Goal: Information Seeking & Learning: Learn about a topic

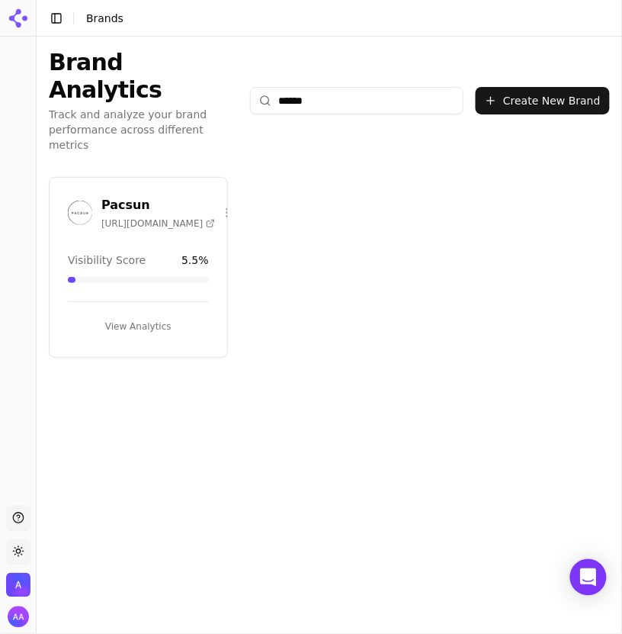
type input "******"
click at [63, 196] on div "Pacsun https://pacsun.com" at bounding box center [139, 215] width 178 height 38
click at [75, 201] on img at bounding box center [80, 213] width 24 height 24
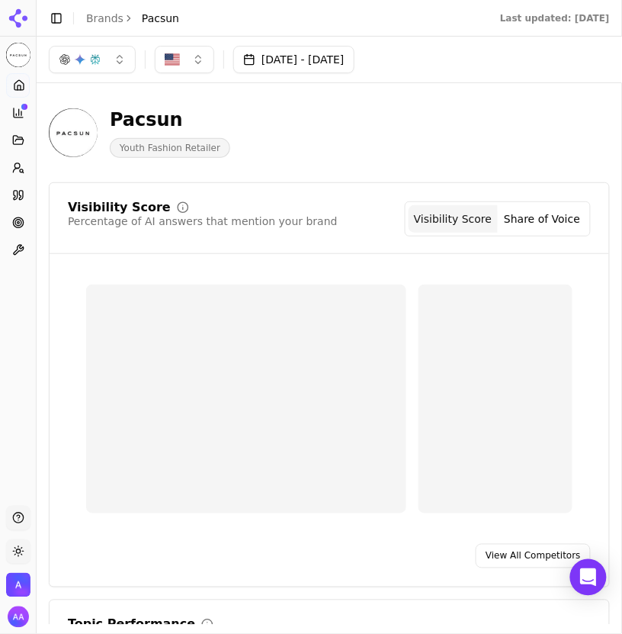
click at [18, 172] on icon at bounding box center [18, 168] width 12 height 12
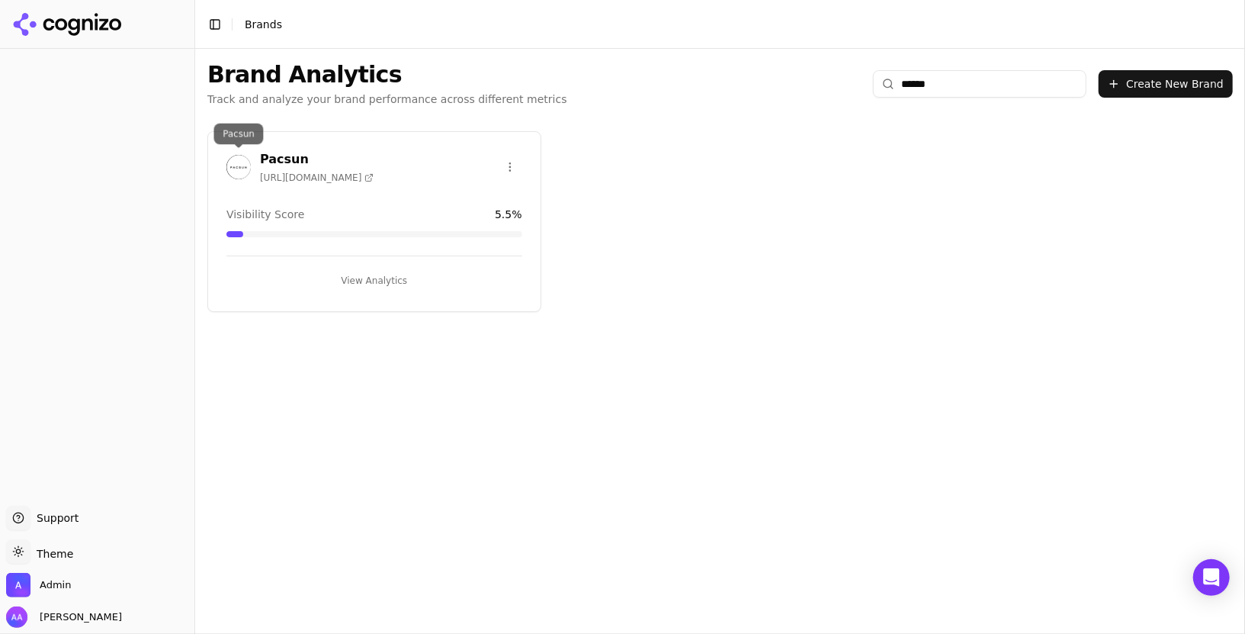
type input "******"
click at [242, 159] on img at bounding box center [238, 167] width 24 height 24
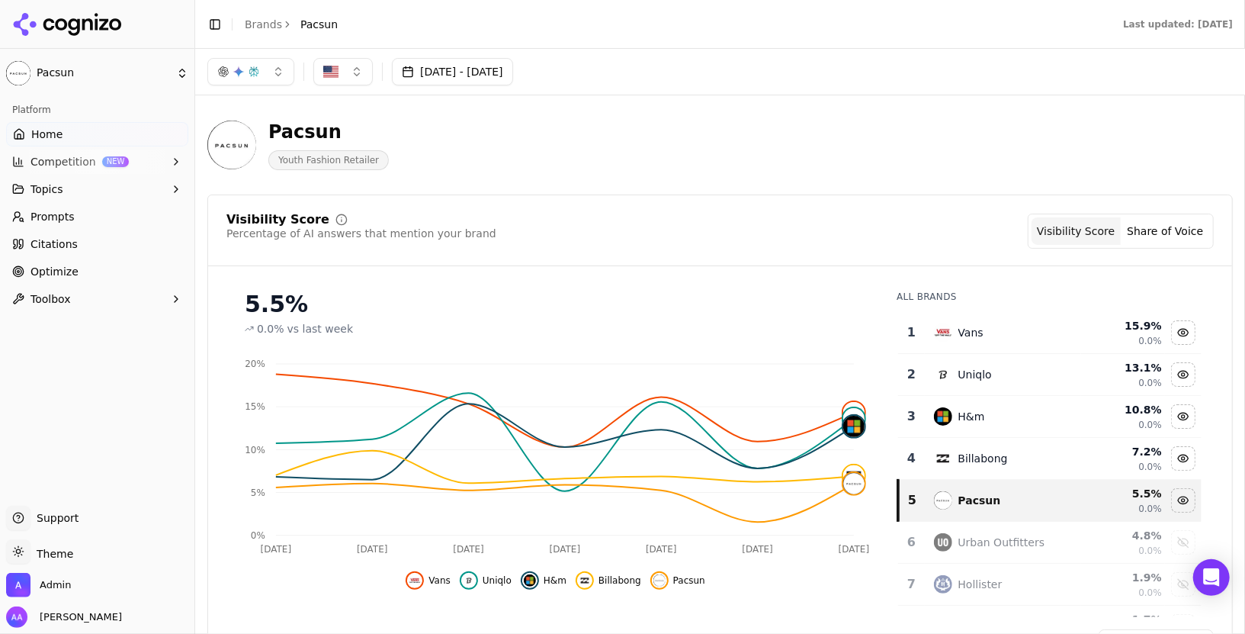
click at [85, 275] on link "Optimize" at bounding box center [97, 271] width 182 height 24
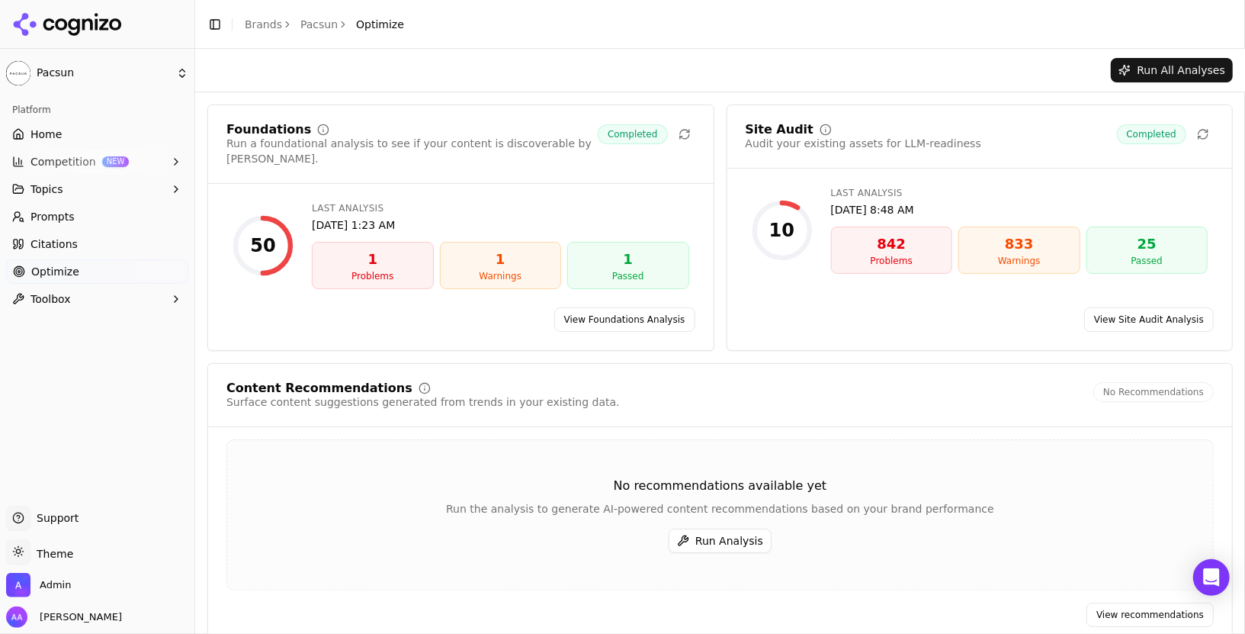
click at [739, 59] on div "Run All Analyses" at bounding box center [720, 70] width 1026 height 24
click at [727, 528] on button "Run Analysis" at bounding box center [720, 540] width 103 height 24
click at [68, 214] on span "Prompts" at bounding box center [53, 216] width 44 height 15
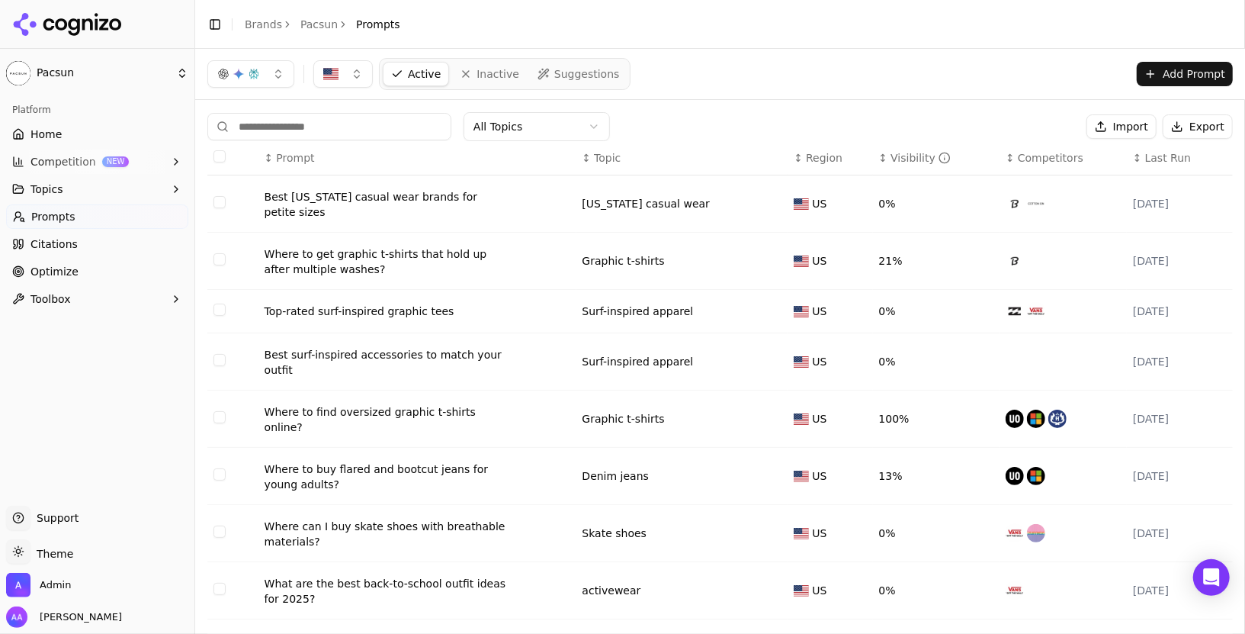
click at [103, 262] on link "Optimize" at bounding box center [97, 271] width 182 height 24
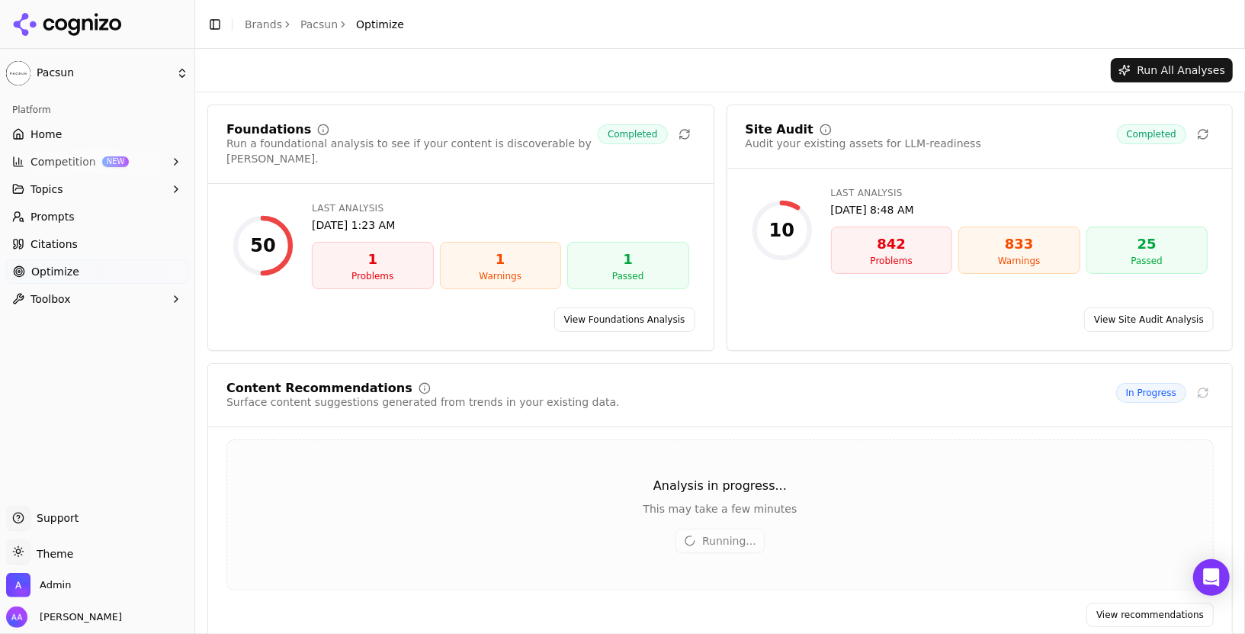
click at [73, 140] on link "Home" at bounding box center [97, 134] width 182 height 24
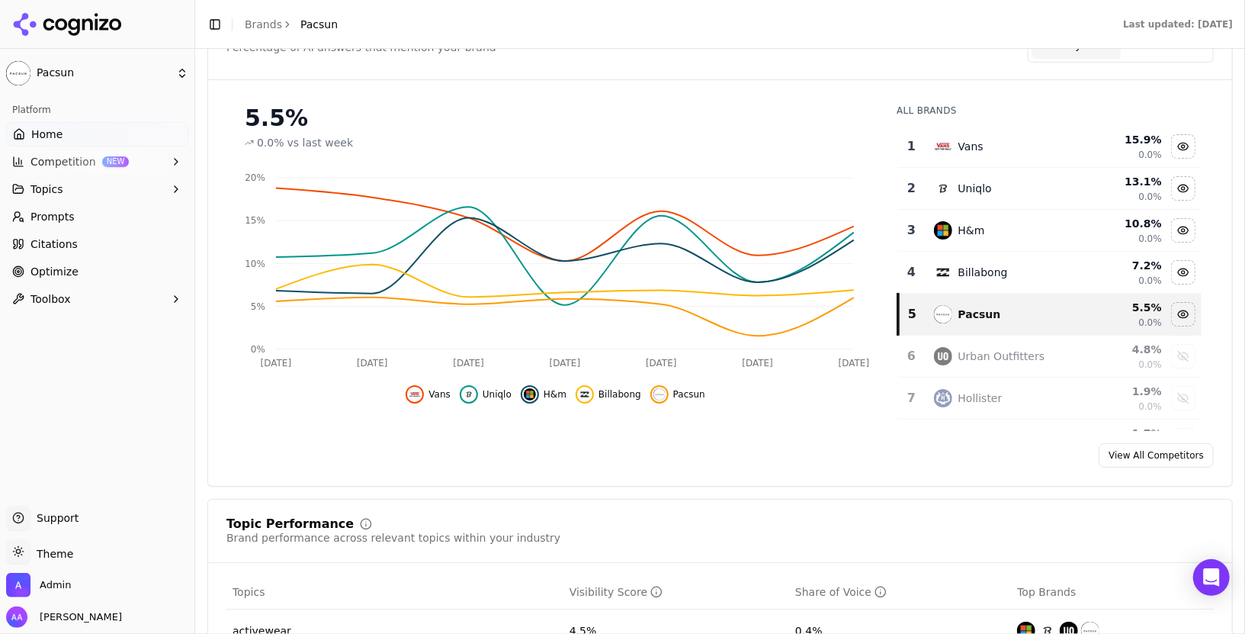
scroll to position [195, 0]
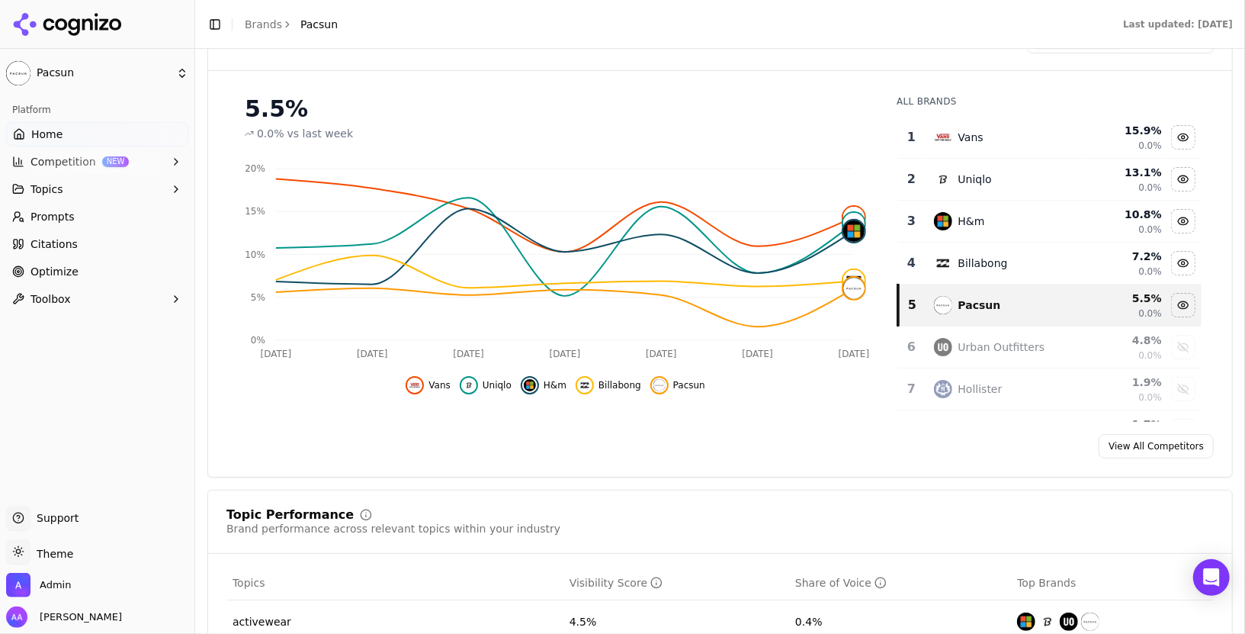
click at [95, 209] on link "Prompts" at bounding box center [97, 216] width 182 height 24
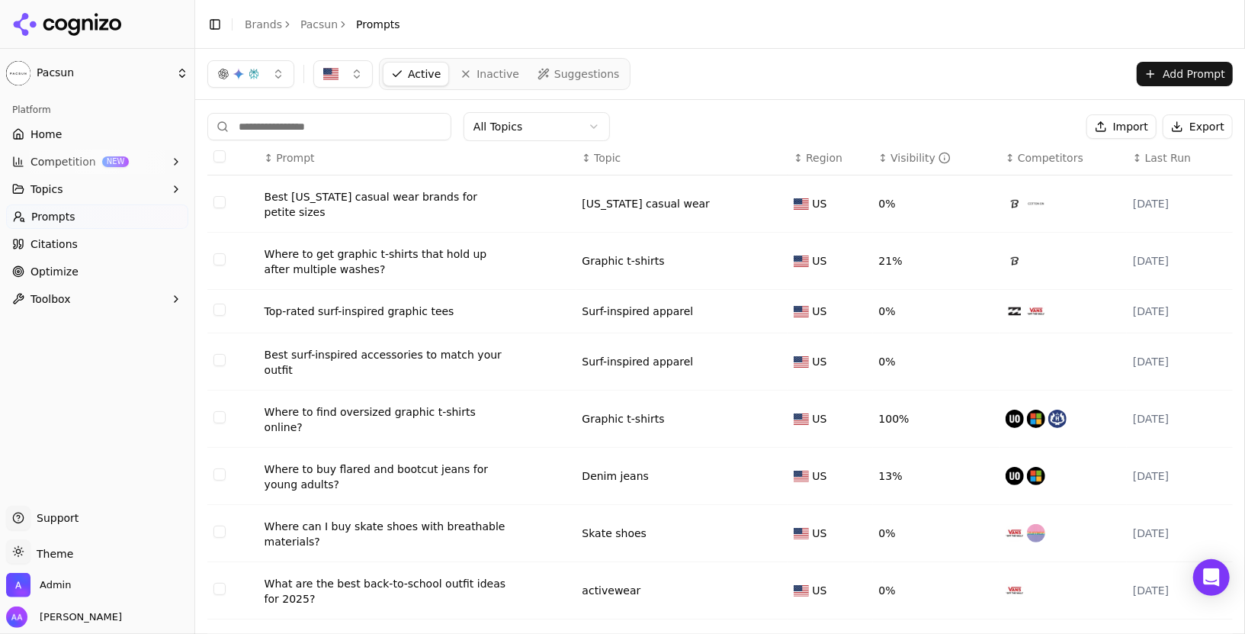
click at [539, 126] on html "Pacsun Platform Home Competition NEW Topics Prompts Citations Optimize Toolbox …" at bounding box center [622, 317] width 1245 height 634
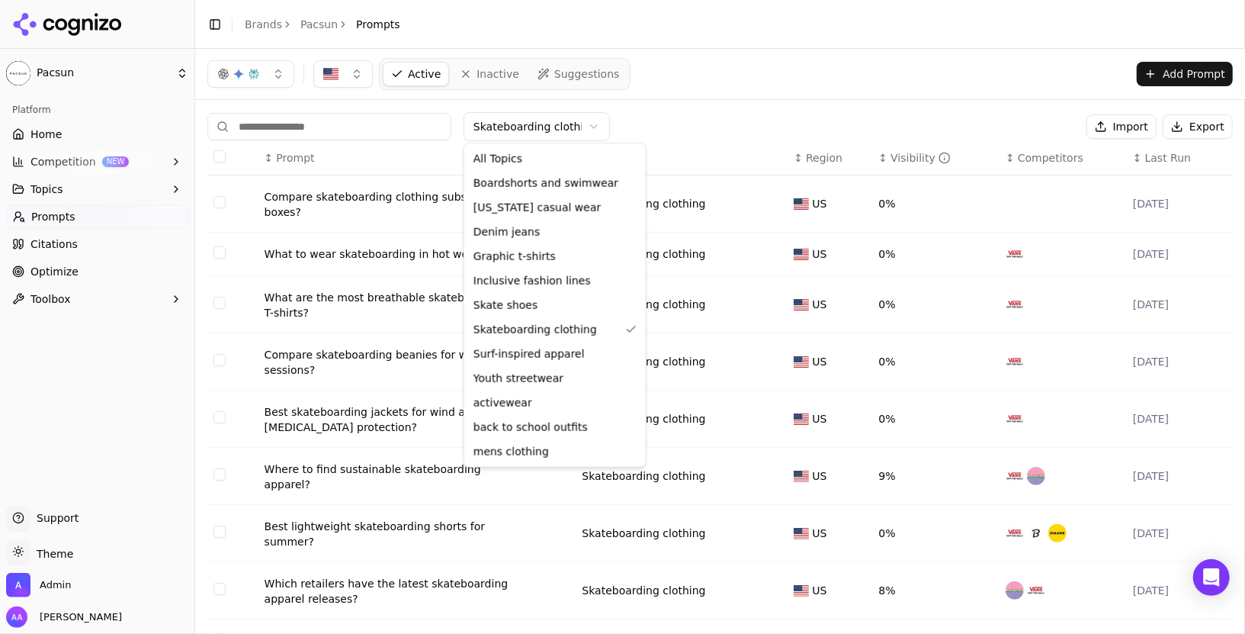
click at [557, 127] on html "Pacsun Platform Home Competition NEW Topics Prompts Citations Optimize Toolbox …" at bounding box center [622, 317] width 1245 height 634
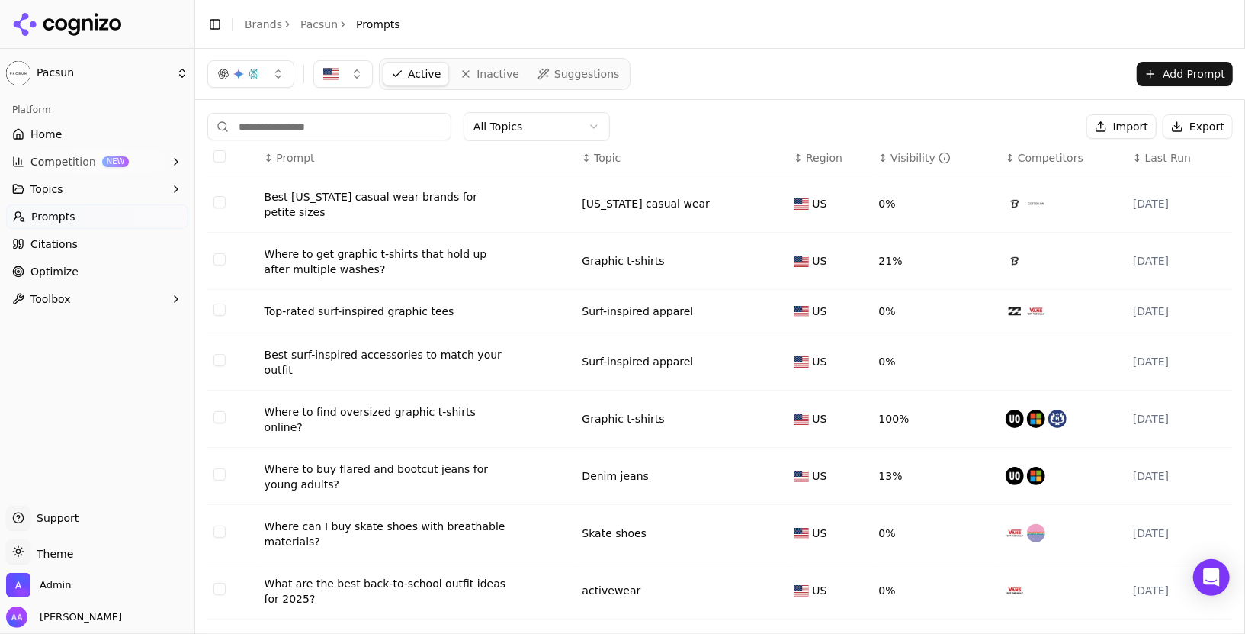
click at [72, 135] on link "Home" at bounding box center [97, 134] width 182 height 24
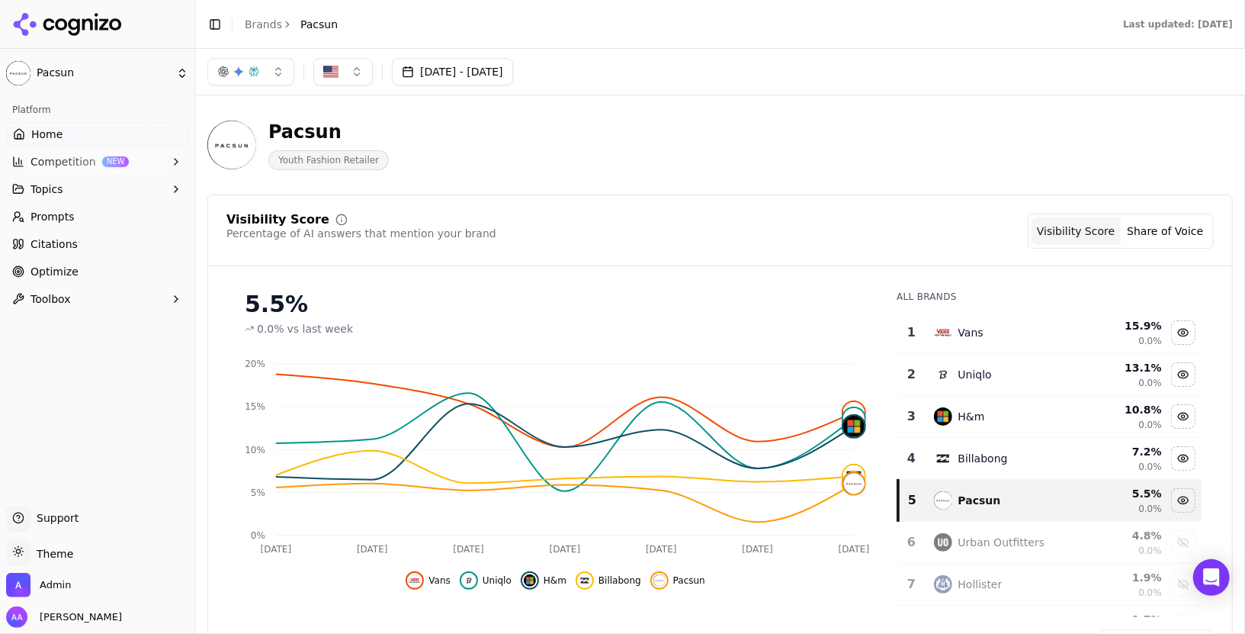
click at [93, 217] on link "Prompts" at bounding box center [97, 216] width 182 height 24
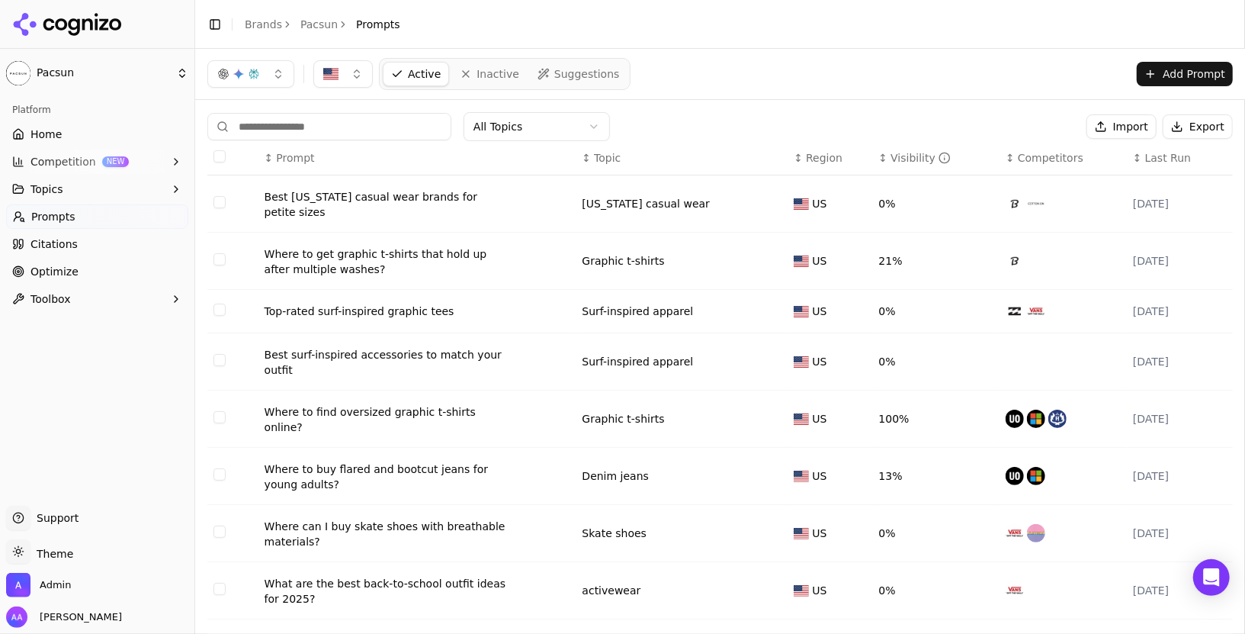
click at [70, 127] on link "Home" at bounding box center [97, 134] width 182 height 24
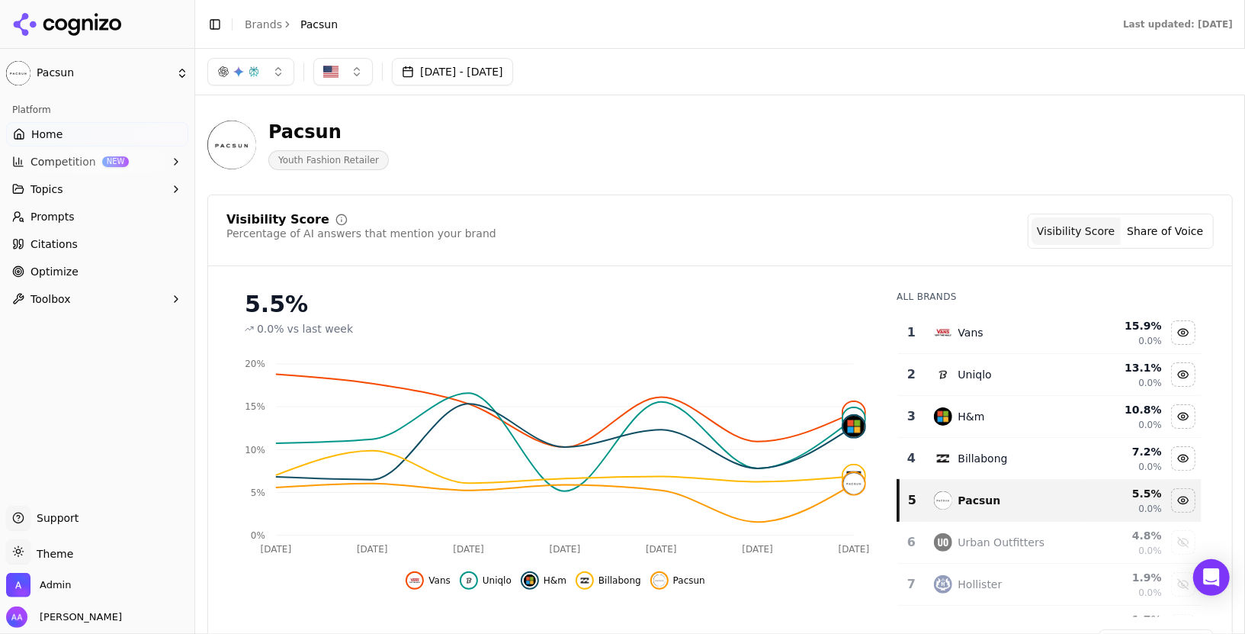
click at [513, 63] on button "[DATE] - [DATE]" at bounding box center [452, 71] width 121 height 27
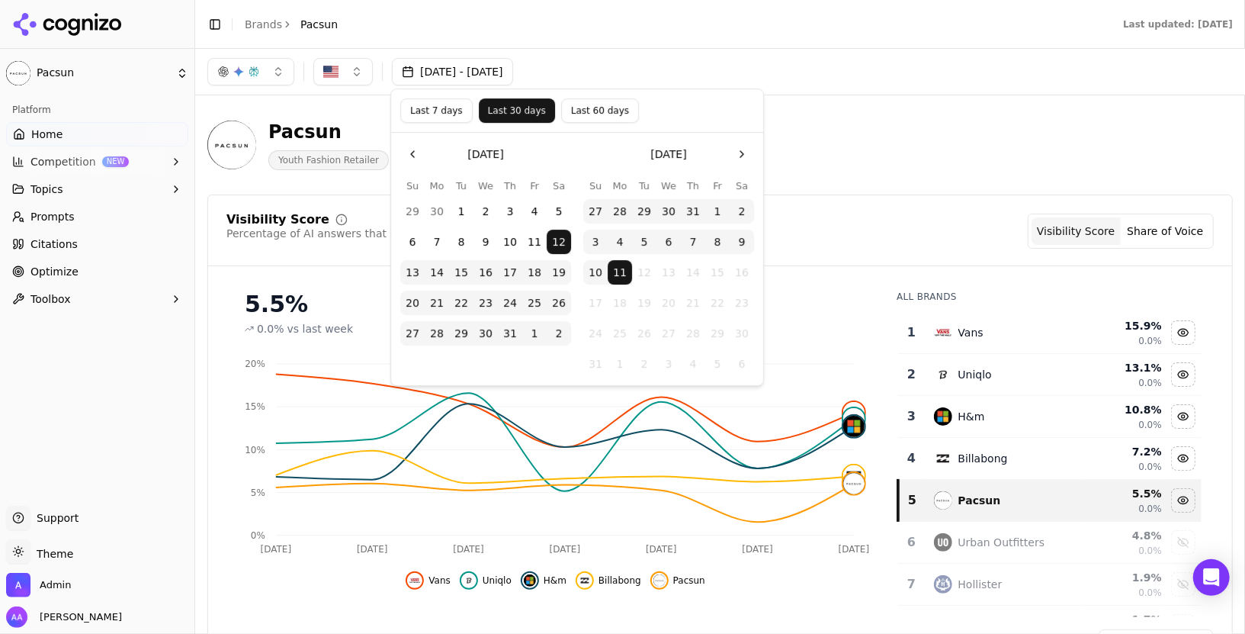
click at [450, 108] on button "Last 7 days" at bounding box center [436, 110] width 72 height 24
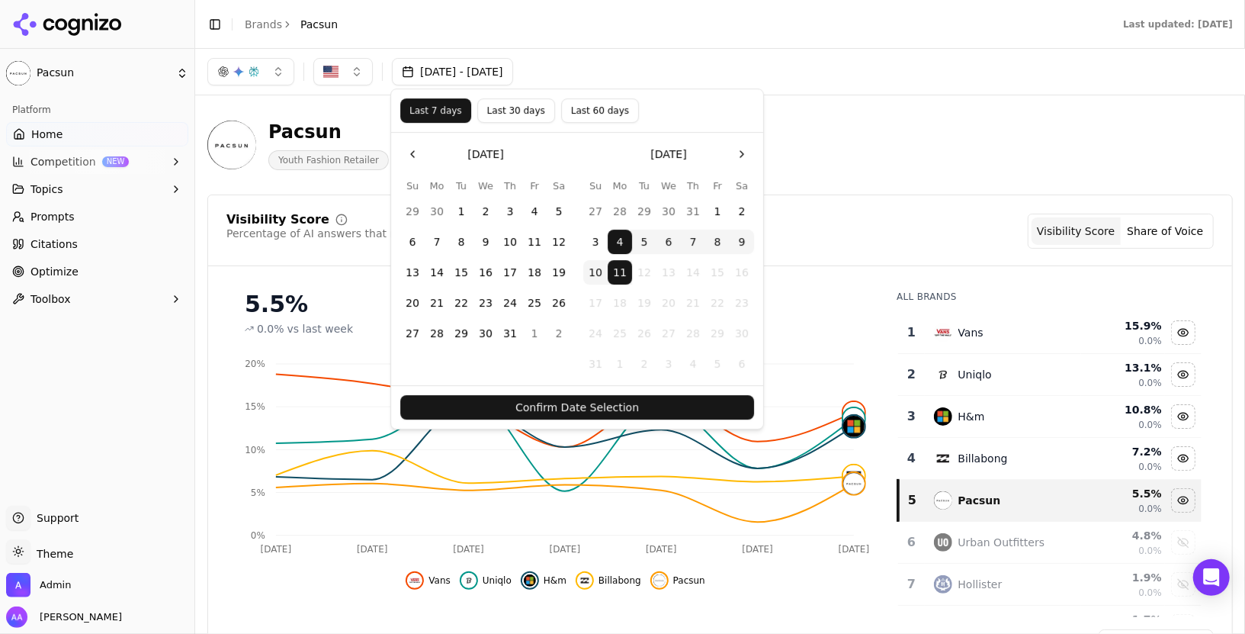
click at [672, 403] on button "Confirm Date Selection" at bounding box center [577, 407] width 354 height 24
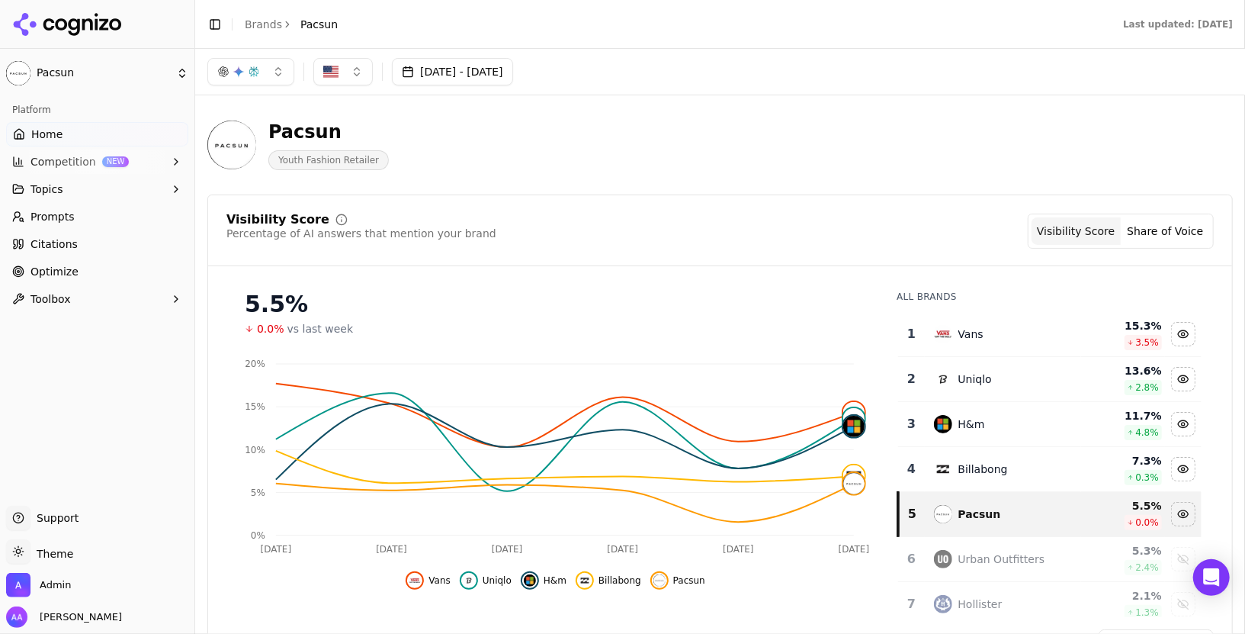
click at [96, 209] on link "Prompts" at bounding box center [97, 216] width 182 height 24
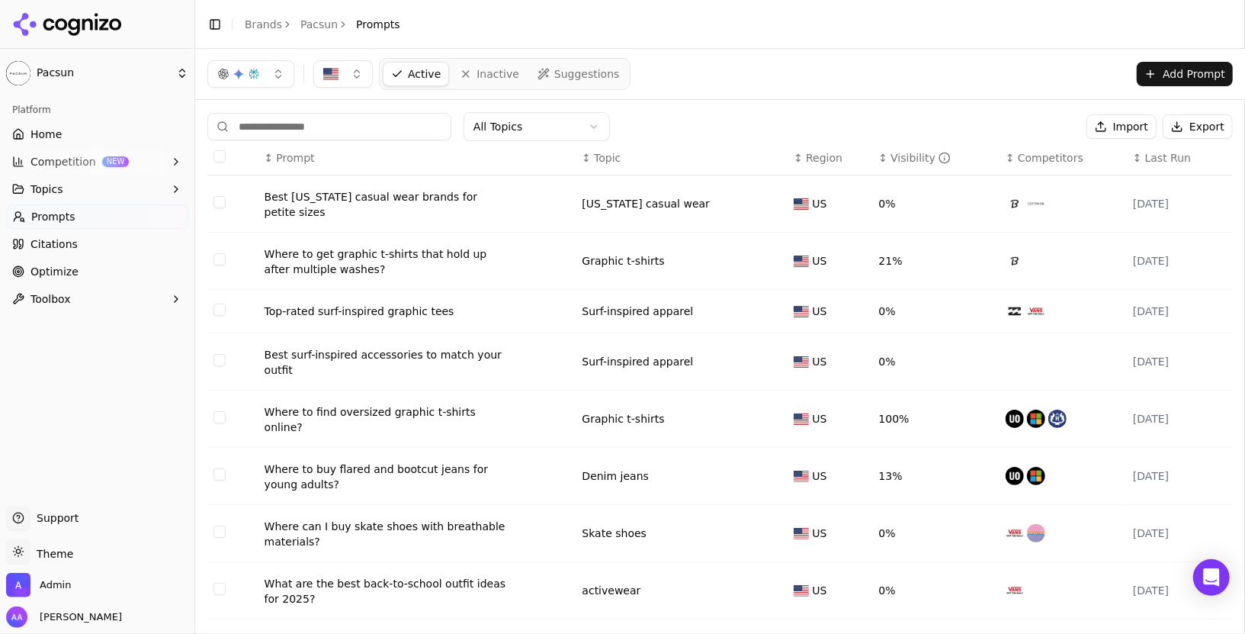
click at [1166, 154] on span "Last Run" at bounding box center [1168, 157] width 46 height 15
click at [1165, 154] on span "Last Run" at bounding box center [1168, 157] width 46 height 15
click at [63, 132] on link "Home" at bounding box center [97, 134] width 182 height 24
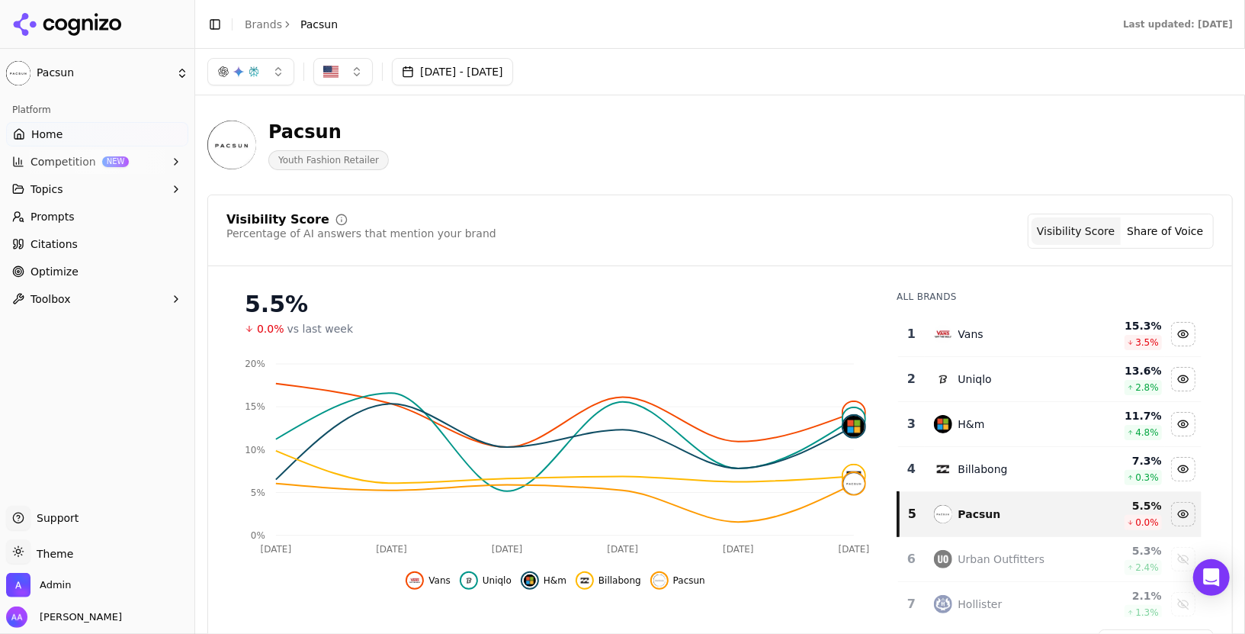
click at [95, 221] on link "Prompts" at bounding box center [97, 216] width 182 height 24
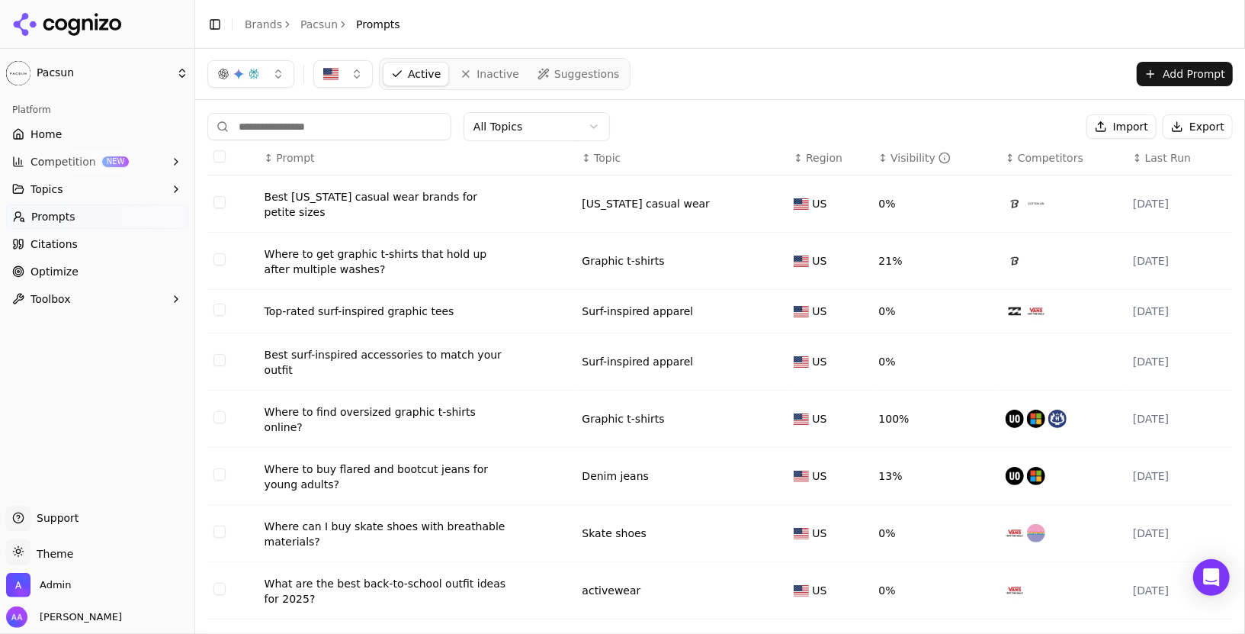
click at [1042, 159] on span "Competitors" at bounding box center [1051, 157] width 66 height 15
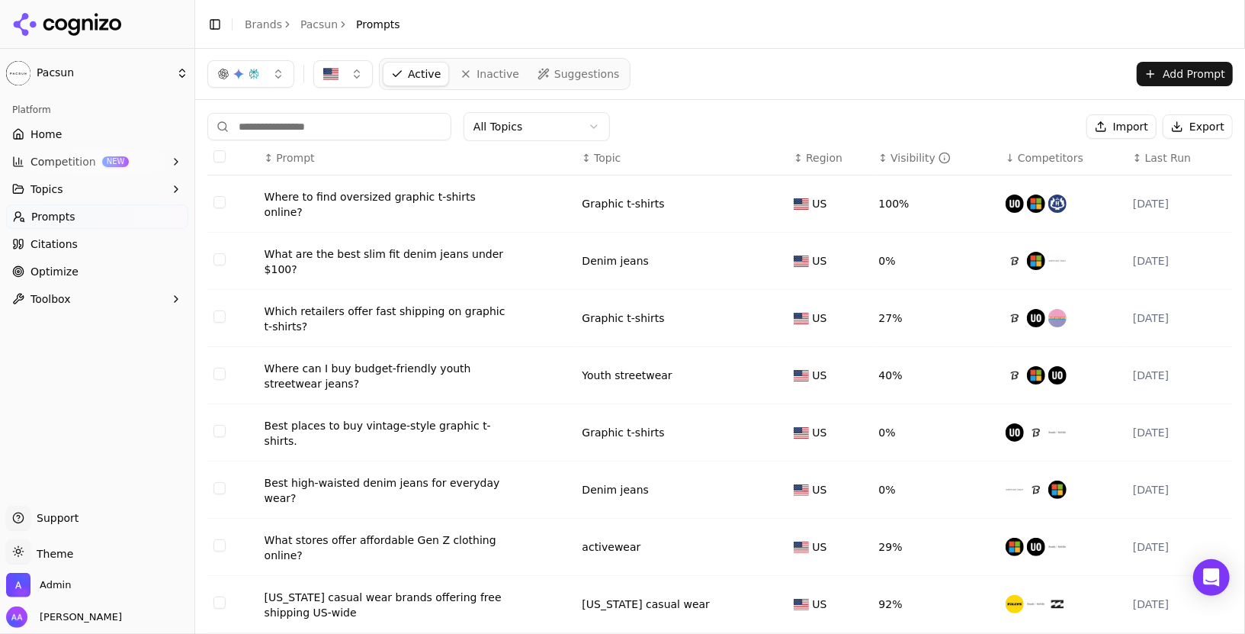
click at [1022, 150] on span "Competitors" at bounding box center [1051, 157] width 66 height 15
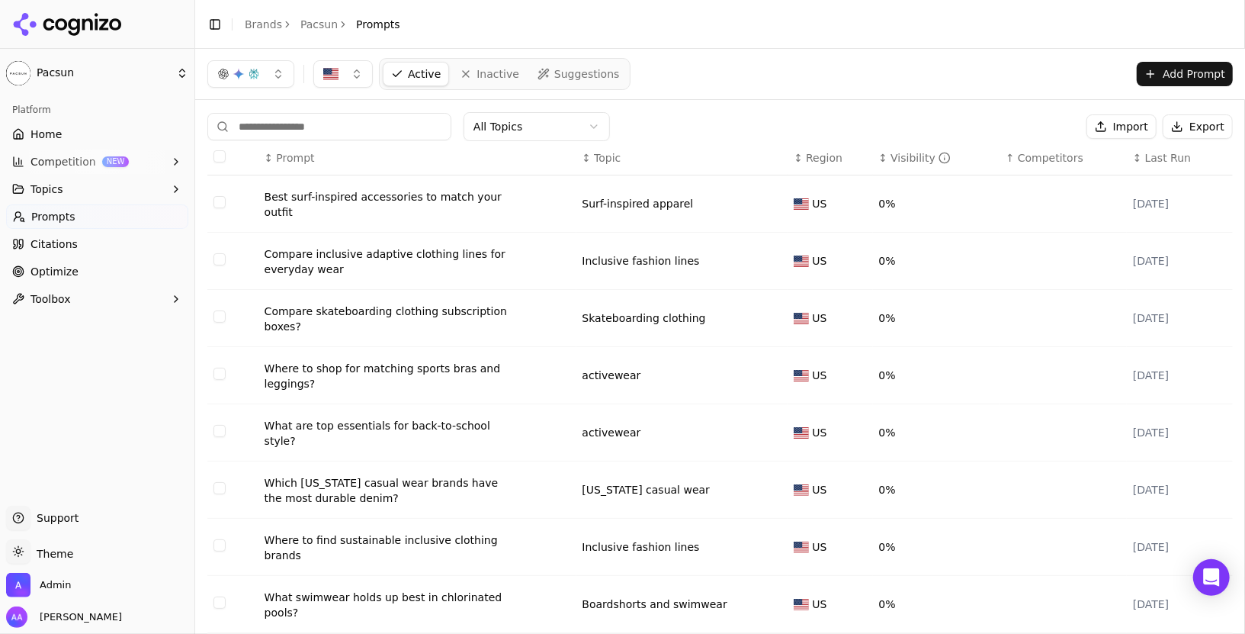
click at [1178, 159] on span "Last Run" at bounding box center [1168, 157] width 46 height 15
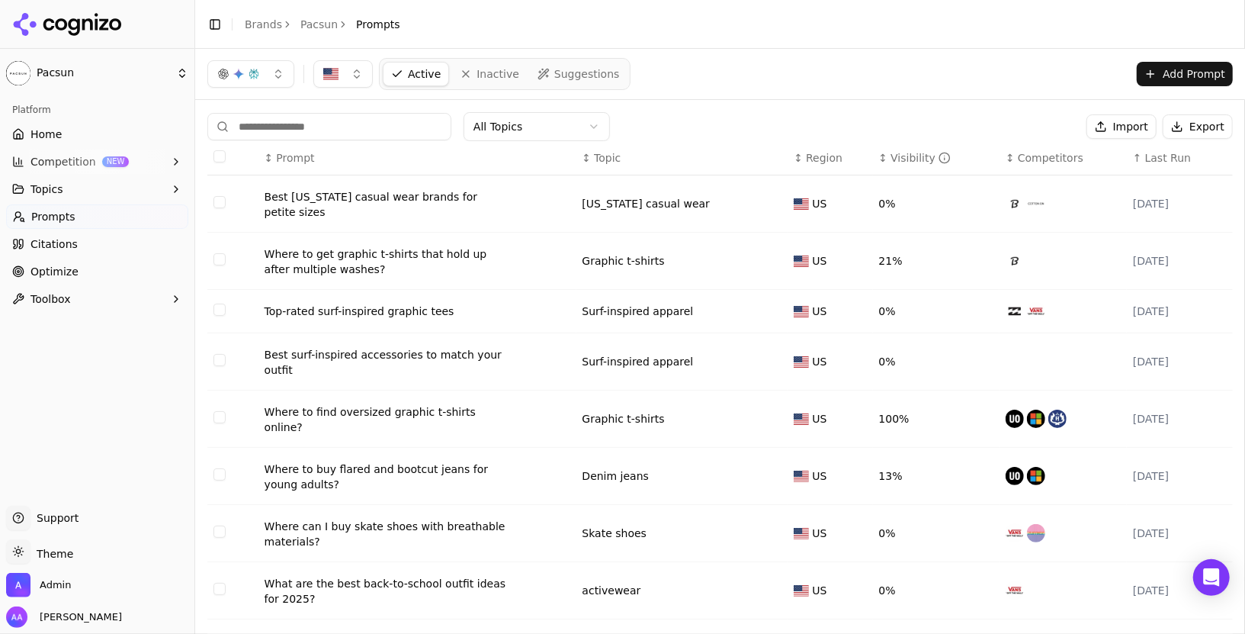
click at [1178, 159] on span "Last Run" at bounding box center [1168, 157] width 46 height 15
click at [345, 192] on div "Best California casual wear brands for petite sizes" at bounding box center [387, 204] width 244 height 31
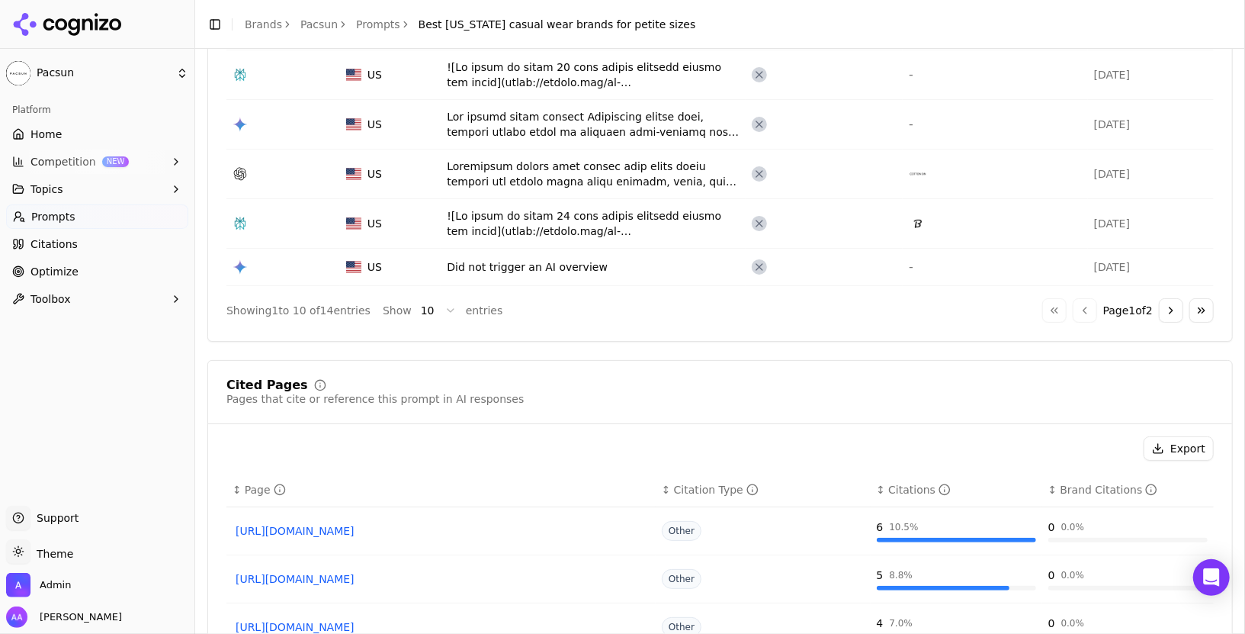
scroll to position [120, 0]
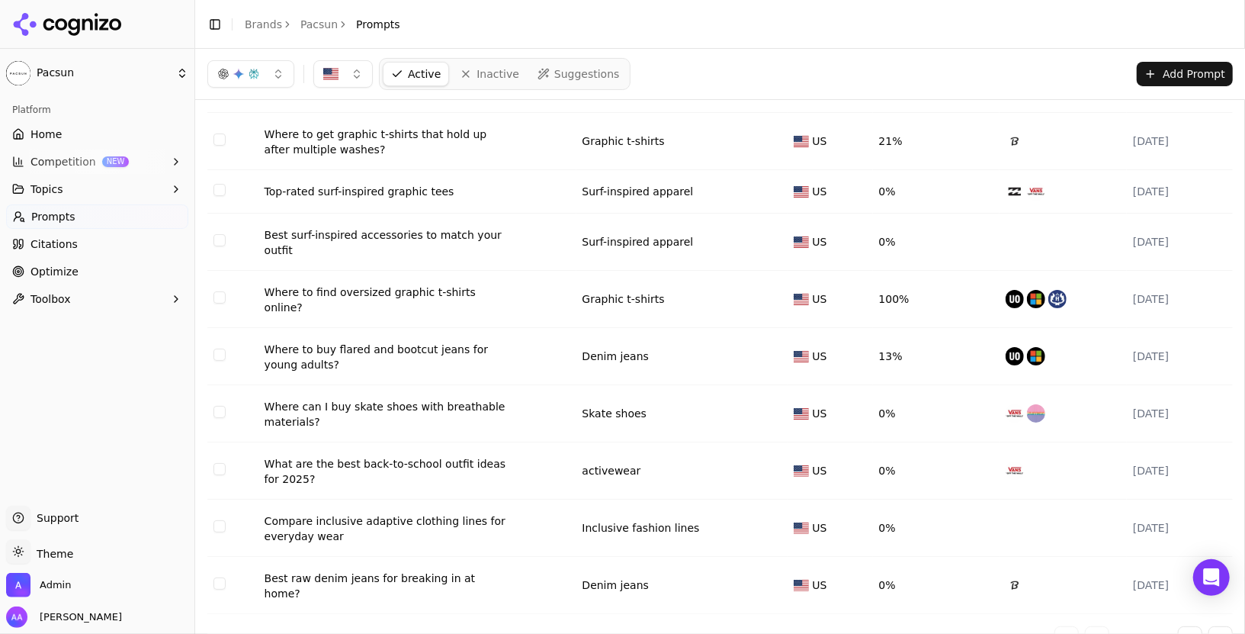
click at [406, 513] on div "Compare inclusive adaptive clothing lines for everyday wear" at bounding box center [387, 528] width 244 height 31
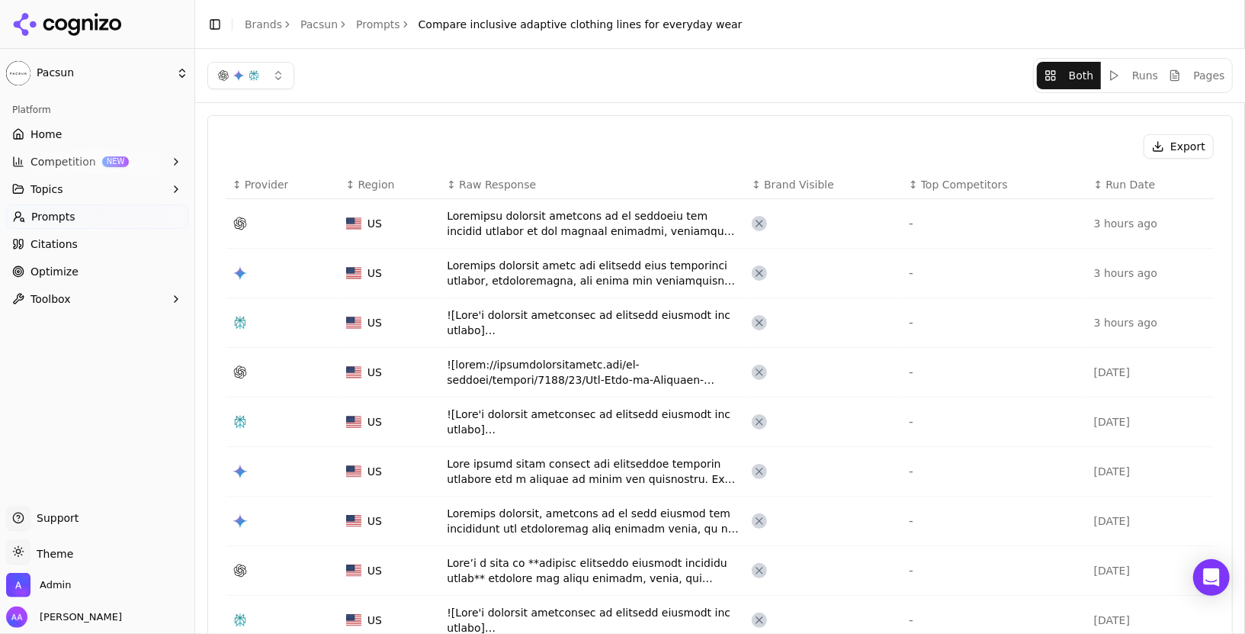
click at [120, 120] on div "Platform" at bounding box center [97, 110] width 182 height 24
click at [117, 133] on link "Home" at bounding box center [97, 134] width 182 height 24
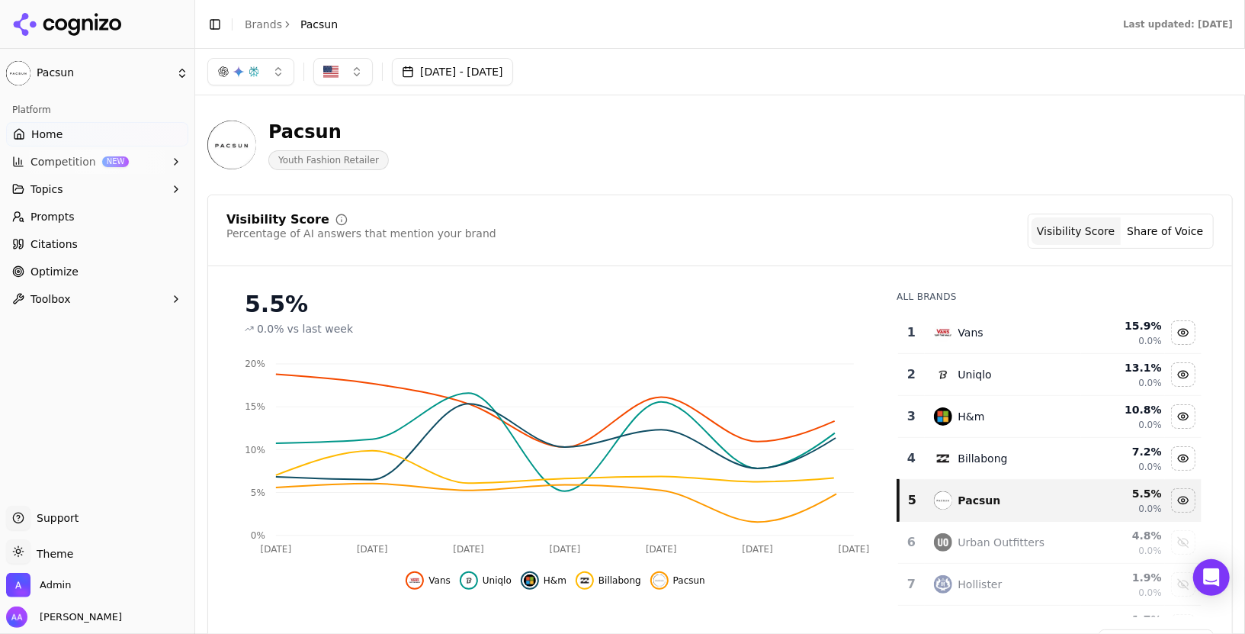
click at [431, 90] on div "[DATE] - [DATE]" at bounding box center [720, 72] width 1050 height 46
click at [439, 74] on button "[DATE] - [DATE]" at bounding box center [452, 71] width 121 height 27
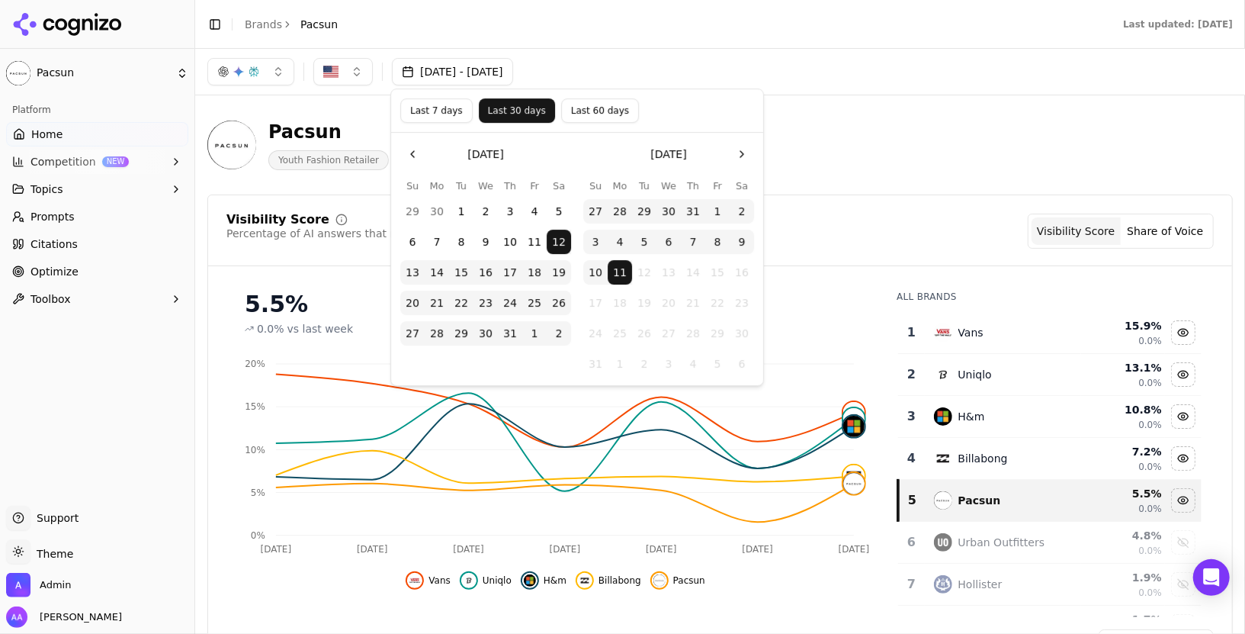
click at [962, 128] on div "Pacsun Youth Fashion Retailer" at bounding box center [720, 145] width 1026 height 75
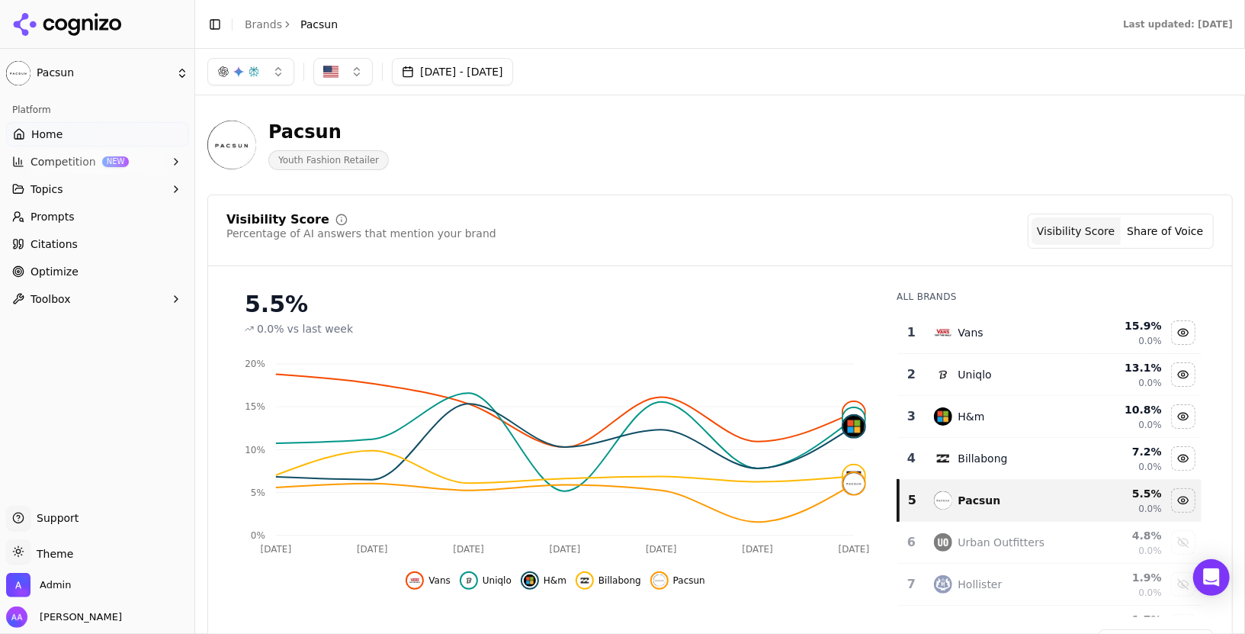
click at [473, 66] on button "Jul 12, 2025 - Aug 11, 2025" at bounding box center [452, 71] width 121 height 27
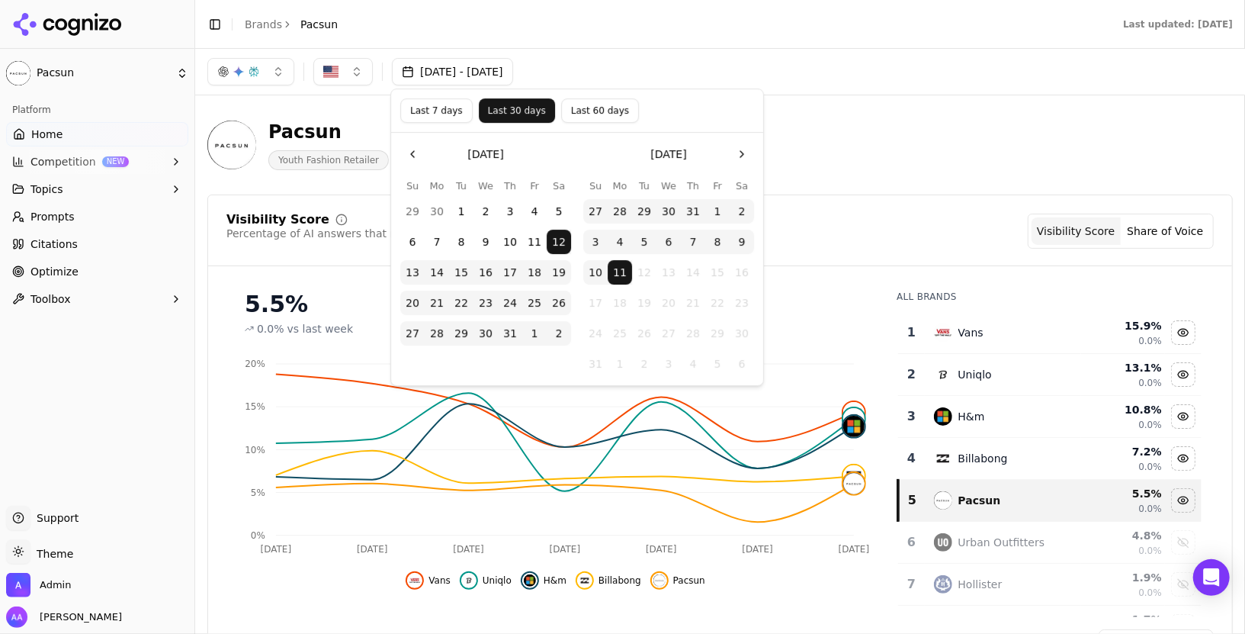
click at [691, 239] on button "7" at bounding box center [693, 242] width 24 height 24
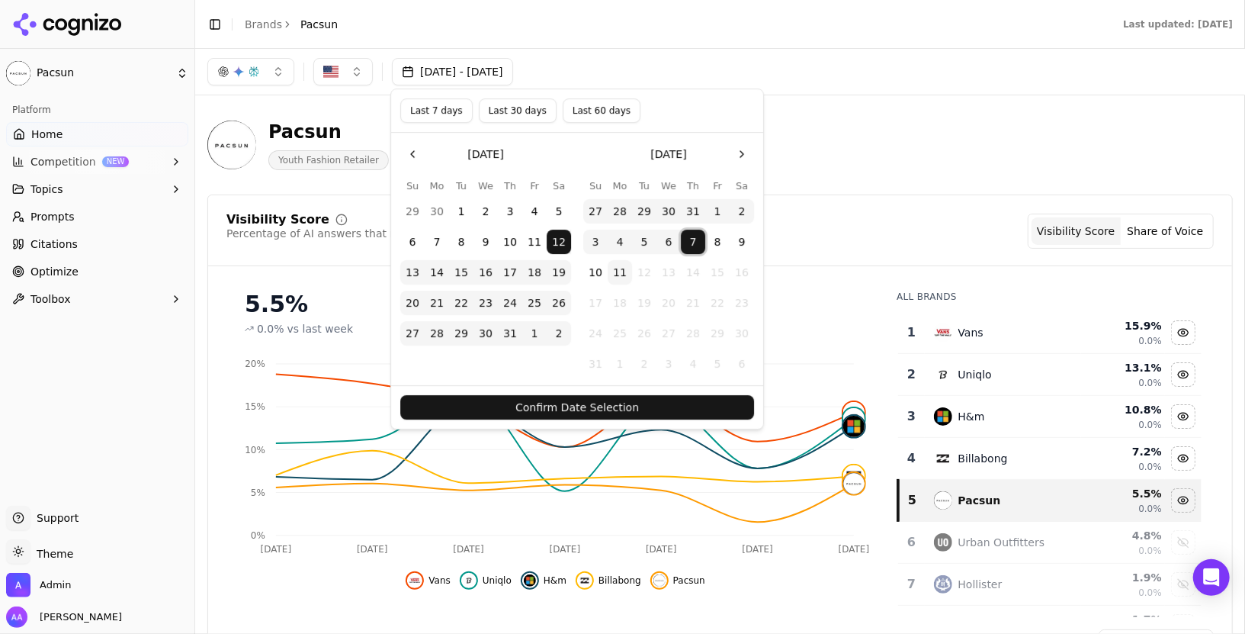
click at [617, 269] on button "11" at bounding box center [620, 272] width 24 height 24
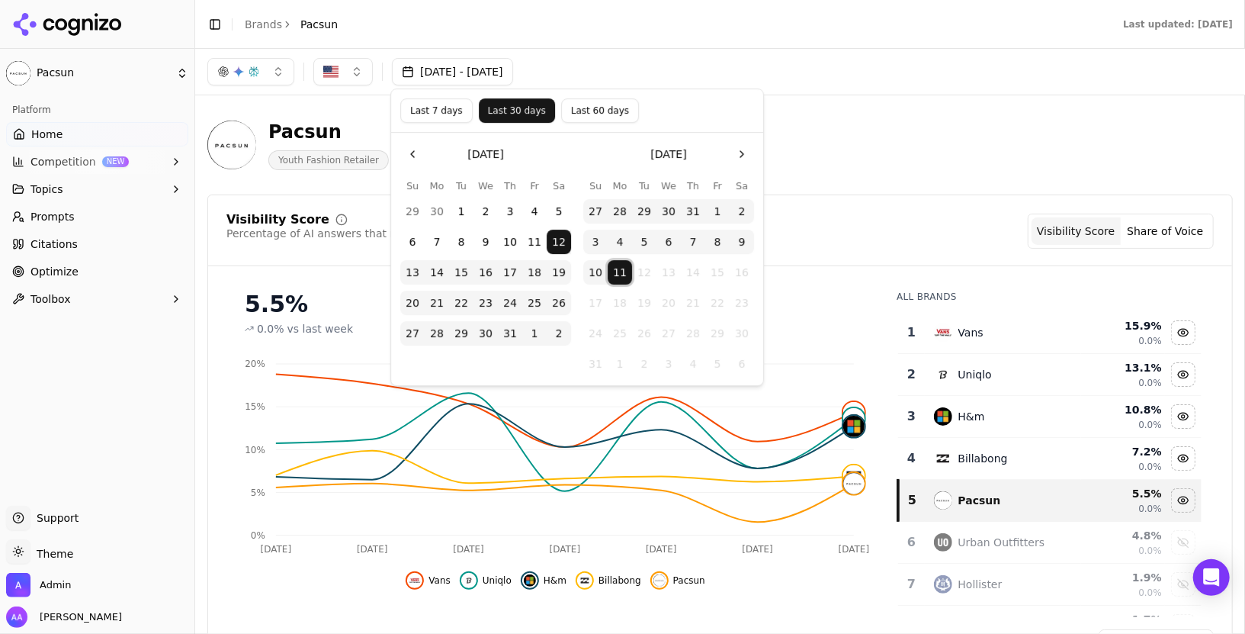
click at [690, 239] on button "7" at bounding box center [693, 242] width 24 height 24
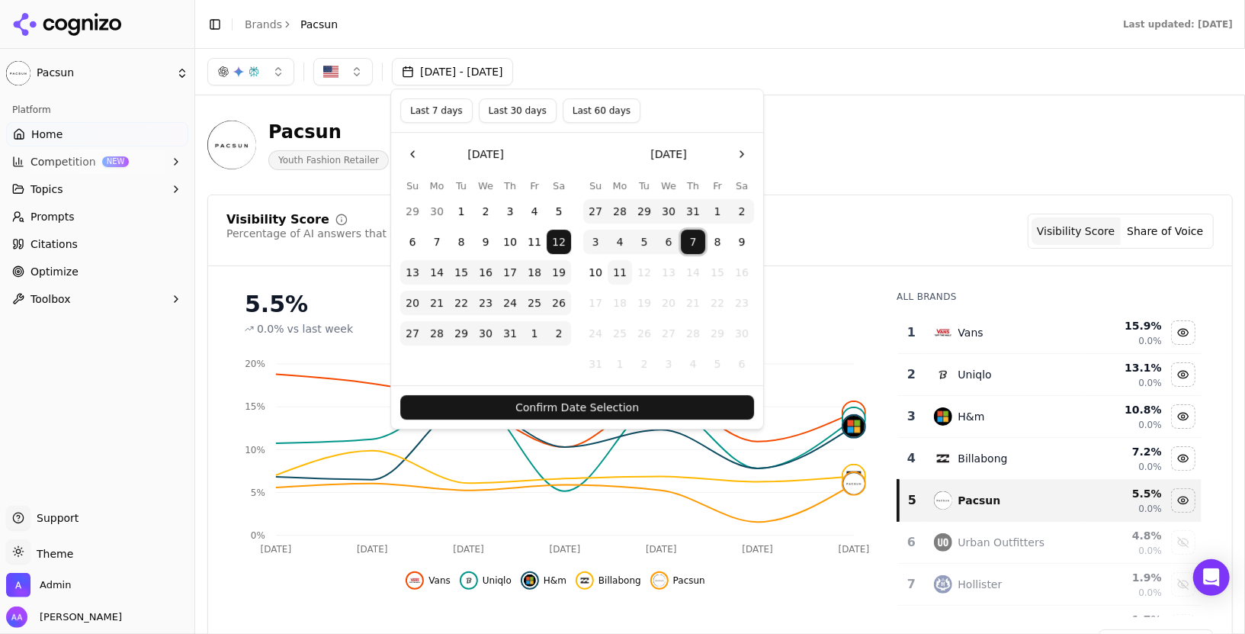
click at [690, 239] on button "7" at bounding box center [693, 242] width 24 height 24
click at [617, 272] on button "11" at bounding box center [620, 272] width 24 height 24
click at [618, 401] on button "Confirm Date Selection" at bounding box center [577, 407] width 354 height 24
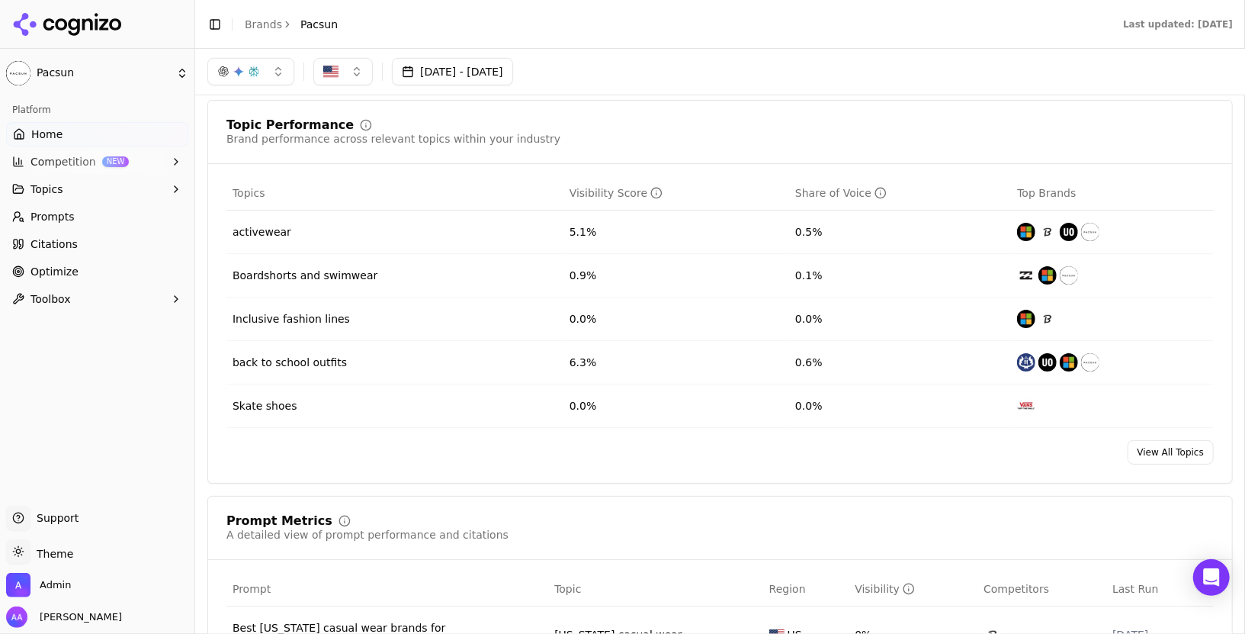
scroll to position [558, 0]
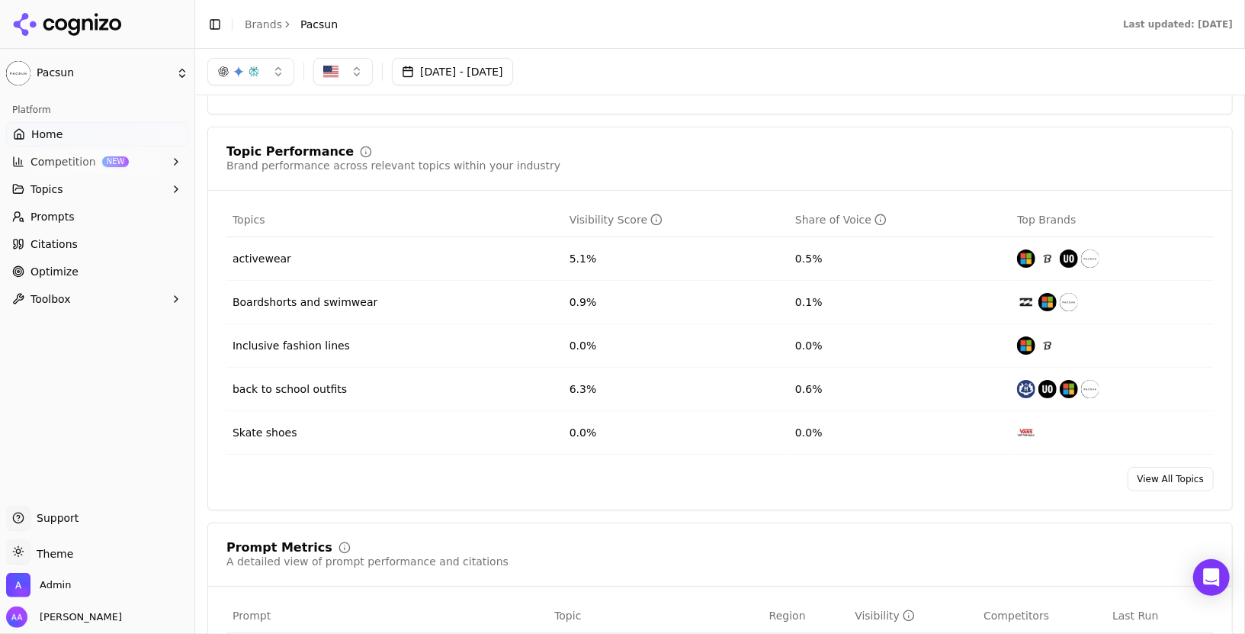
click at [94, 214] on link "Prompts" at bounding box center [97, 216] width 182 height 24
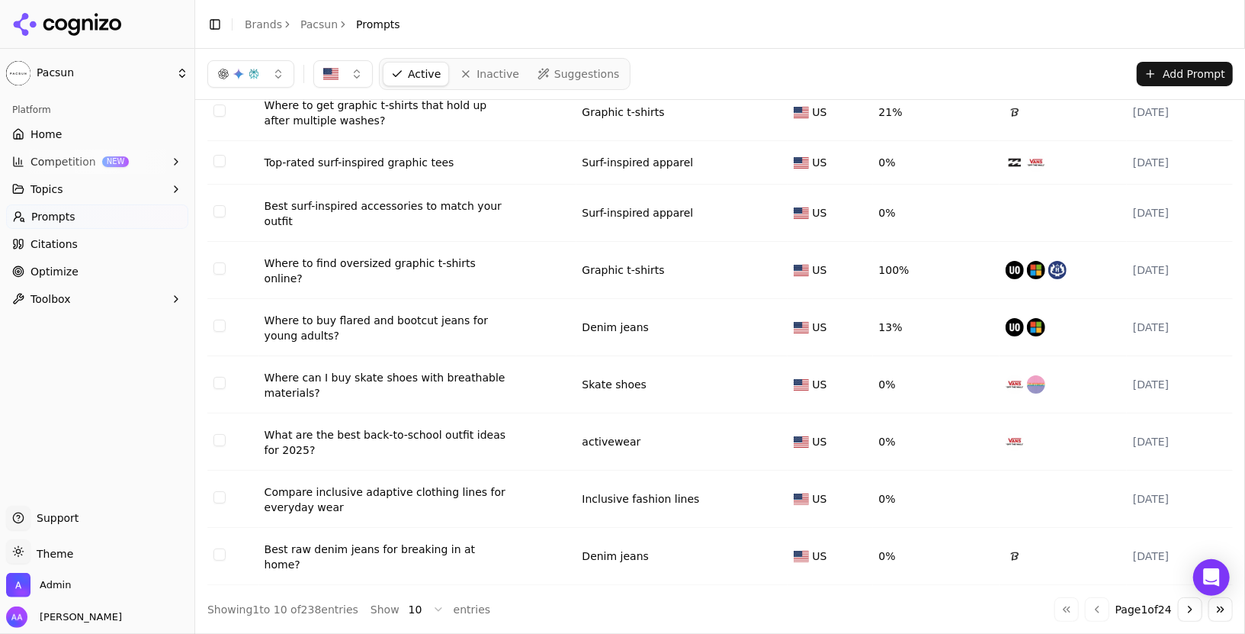
scroll to position [120, 0]
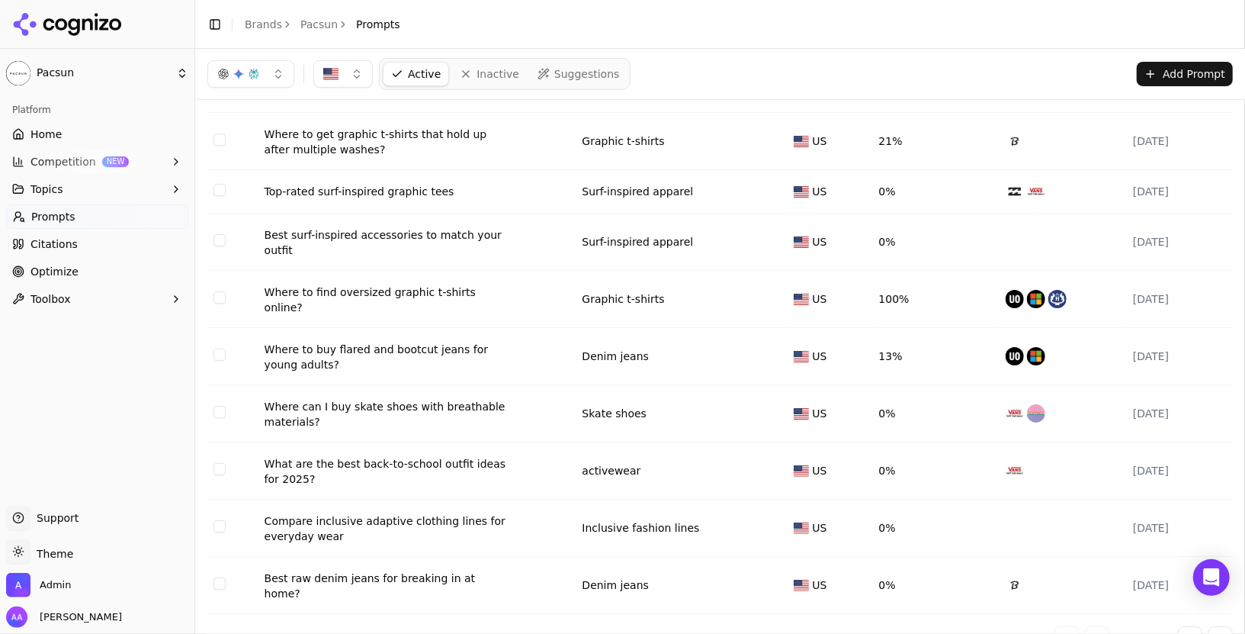
click at [485, 82] on link "Inactive" at bounding box center [489, 74] width 75 height 24
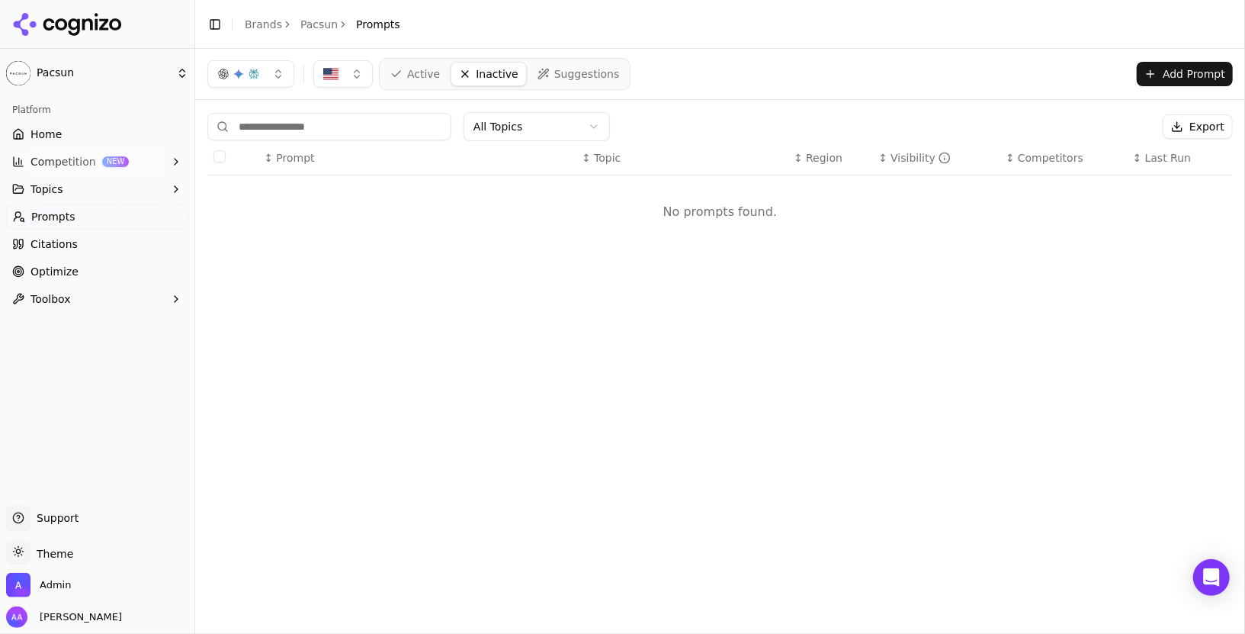
click at [419, 81] on span "Active" at bounding box center [423, 73] width 33 height 15
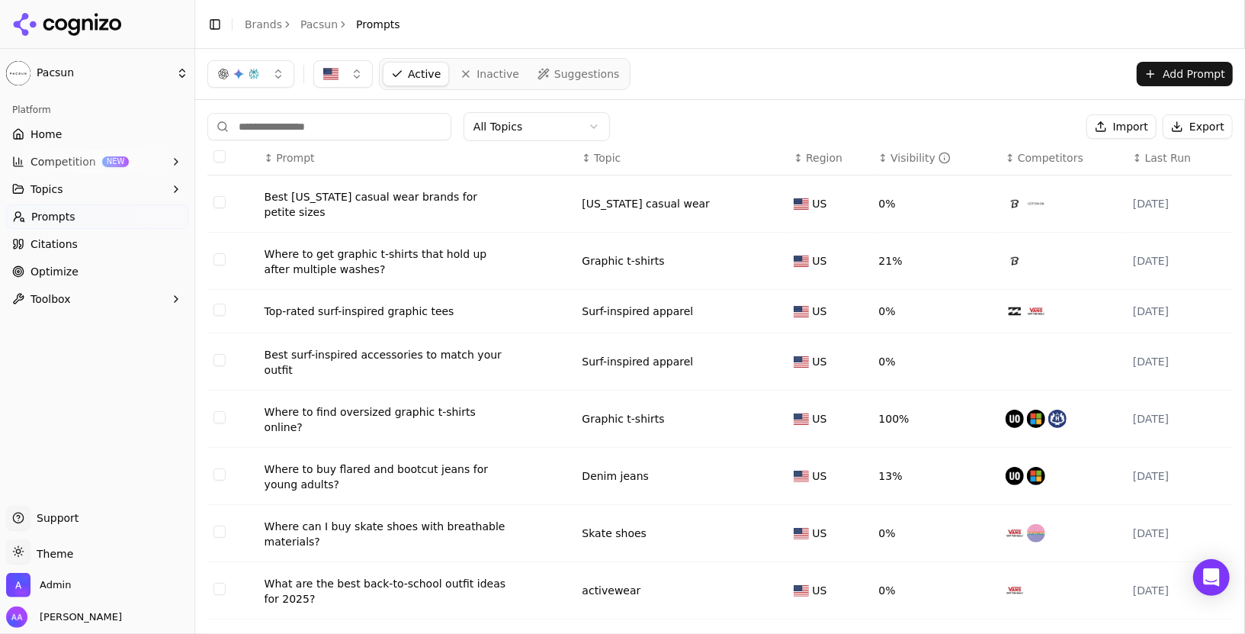
click at [120, 215] on link "Prompts" at bounding box center [97, 216] width 182 height 24
click at [100, 278] on link "Optimize" at bounding box center [97, 271] width 182 height 24
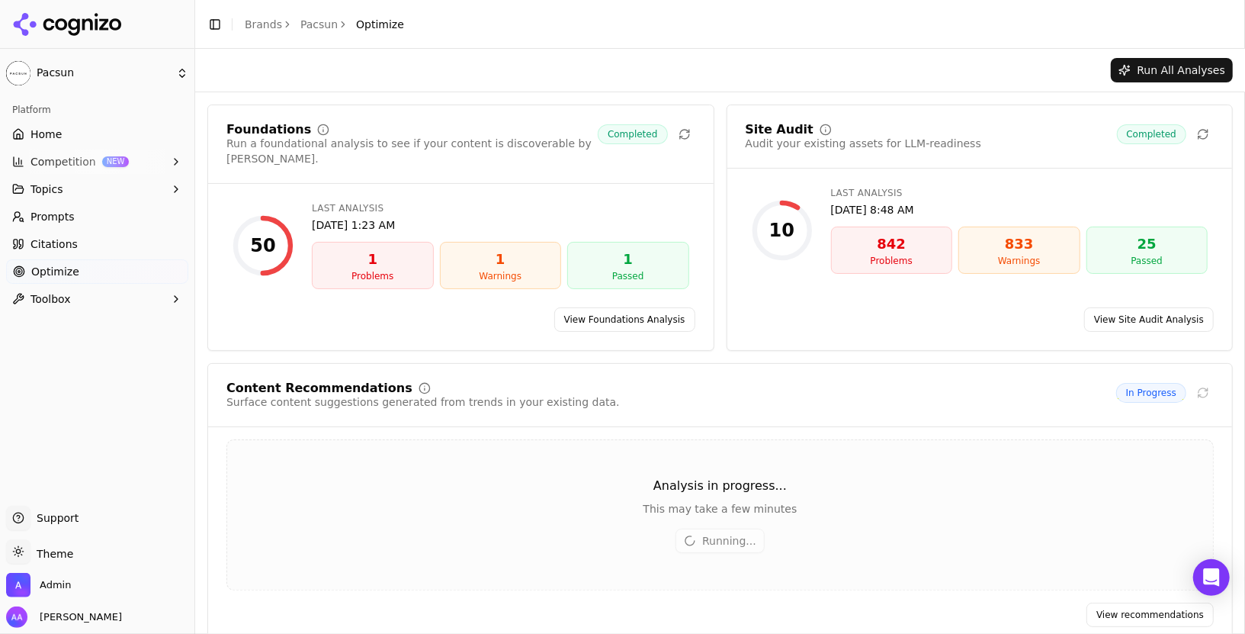
scroll to position [5, 0]
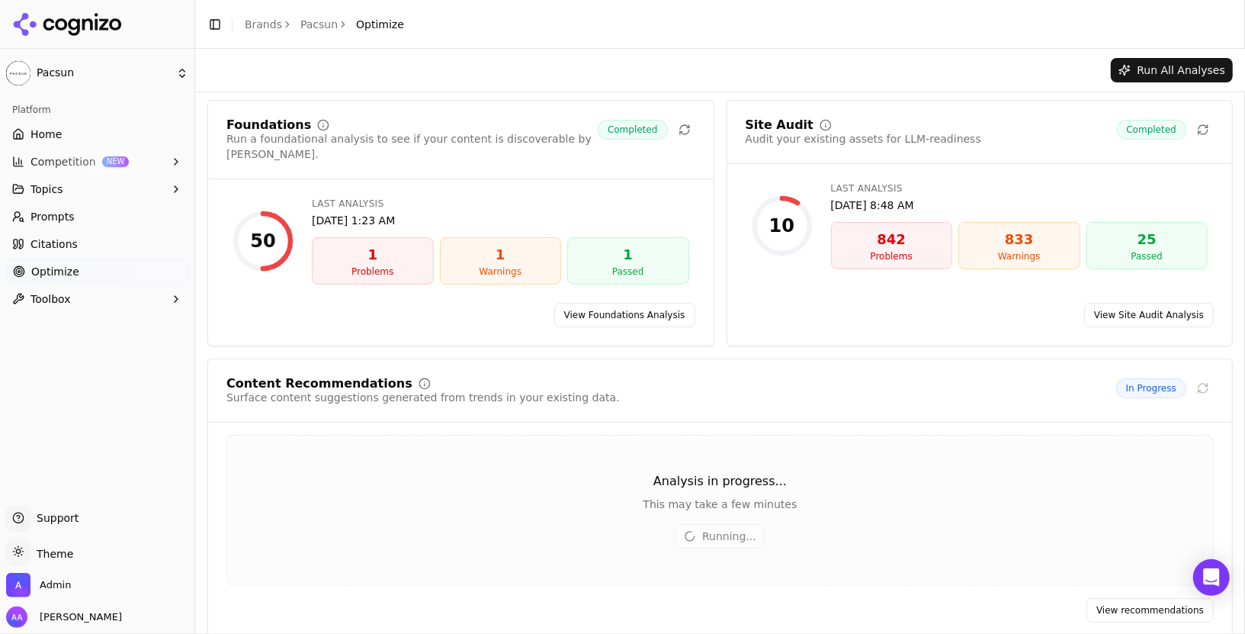
click at [329, 24] on link "Pacsun" at bounding box center [318, 24] width 37 height 15
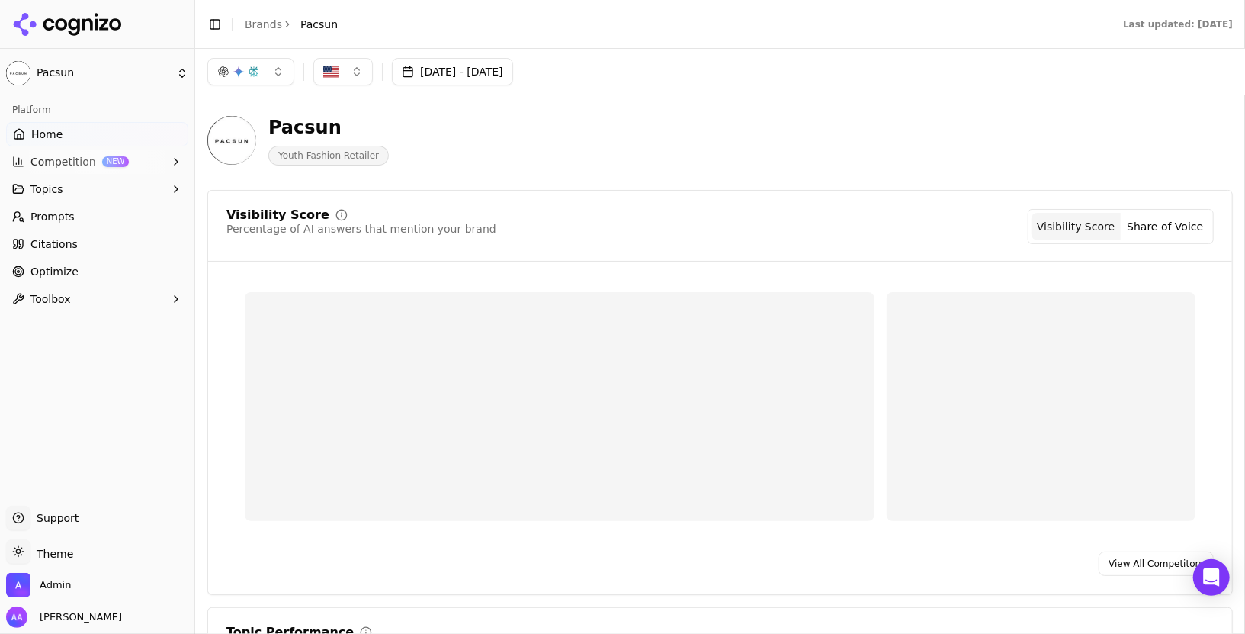
scroll to position [8, 0]
click at [250, 27] on link "Brands" at bounding box center [263, 24] width 37 height 12
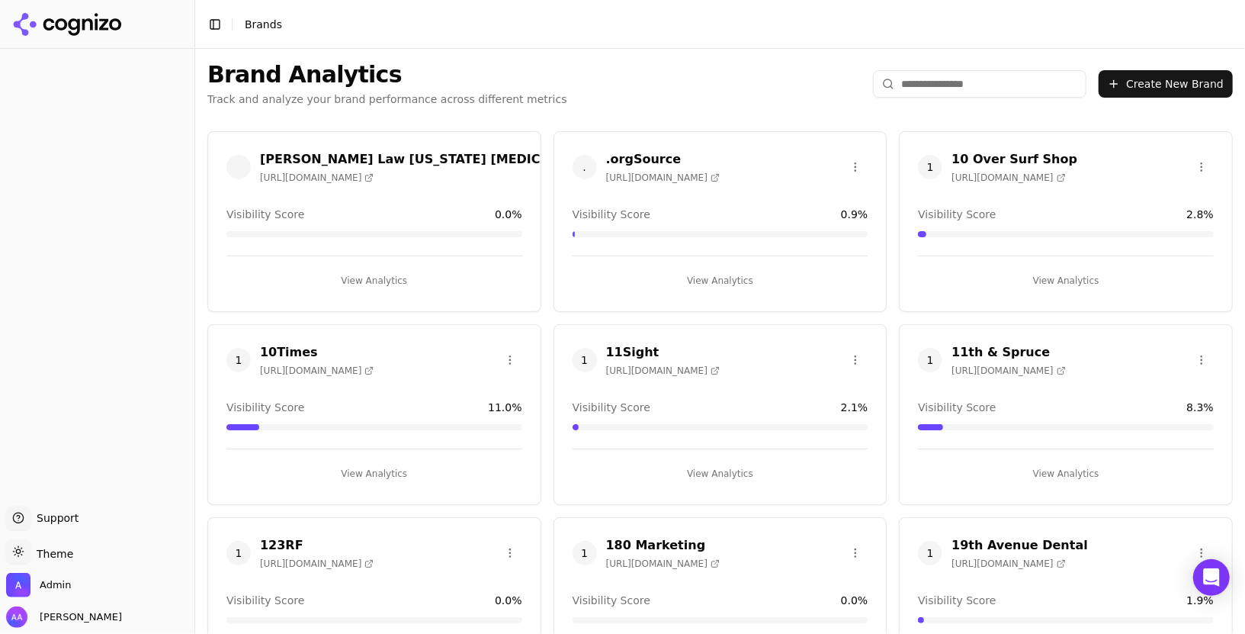
click at [965, 84] on input "search" at bounding box center [980, 83] width 214 height 27
type input "*******"
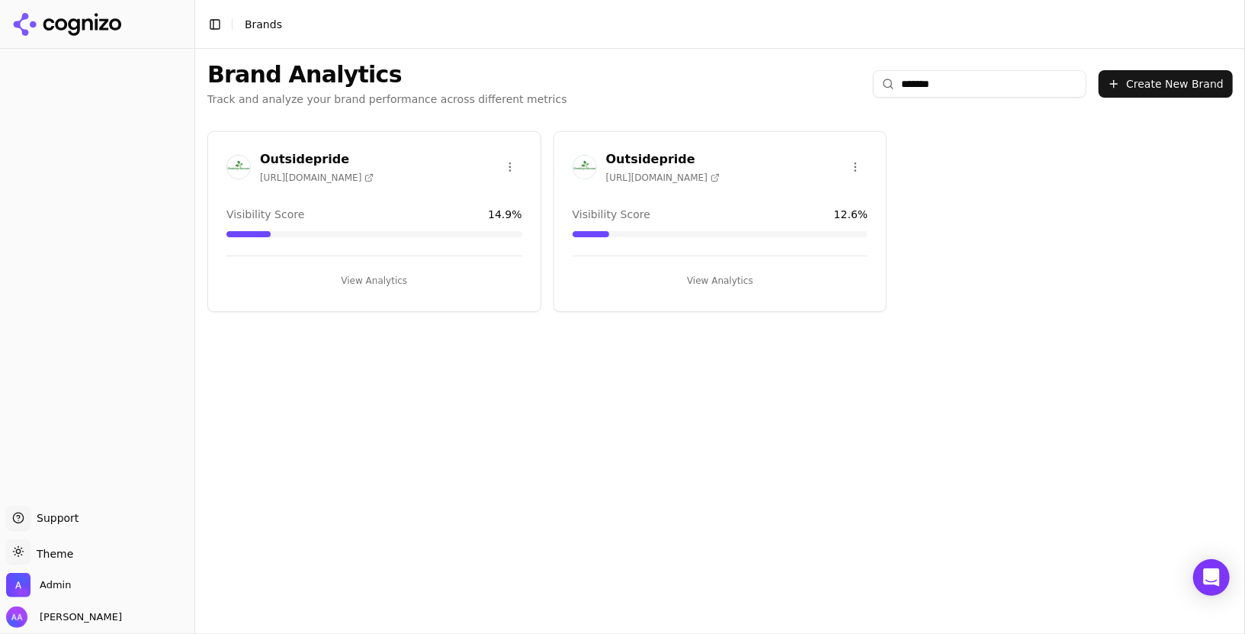
click at [237, 165] on img at bounding box center [238, 167] width 24 height 24
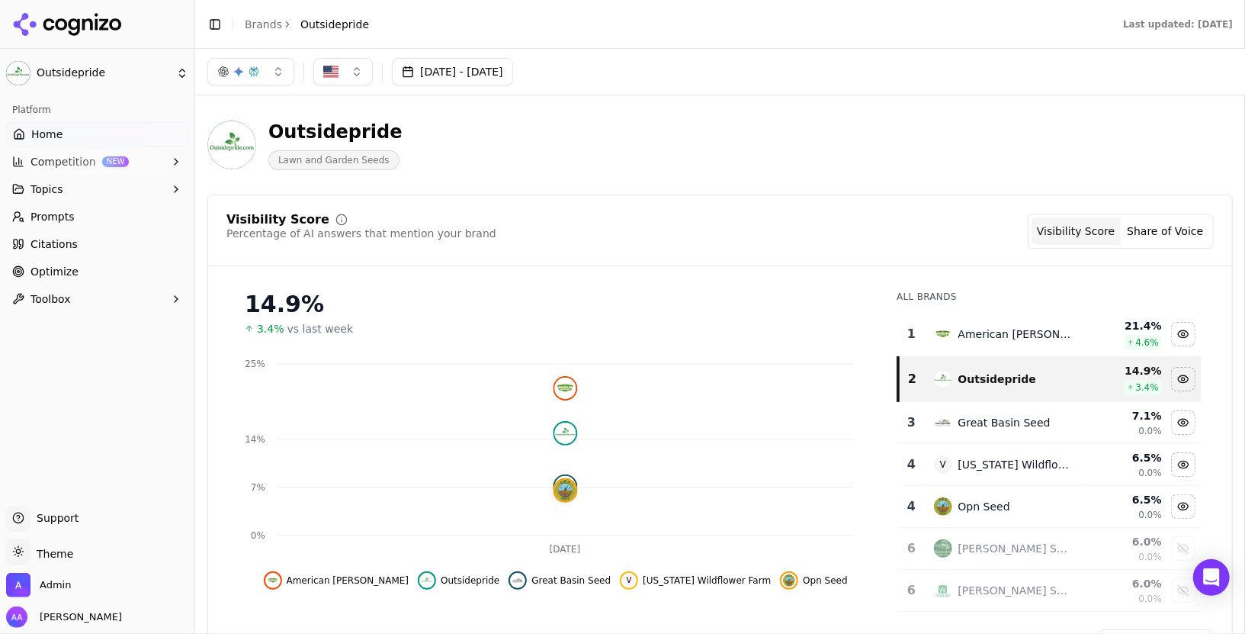
click at [258, 23] on link "Brands" at bounding box center [263, 24] width 37 height 12
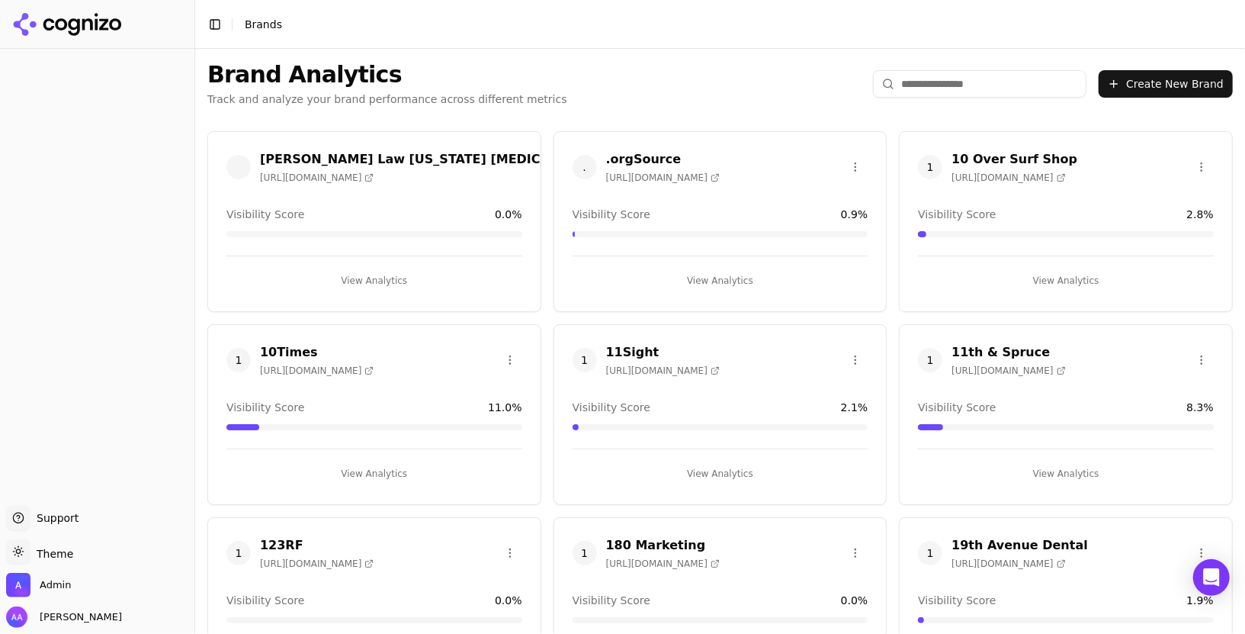
click at [959, 79] on input "search" at bounding box center [980, 83] width 214 height 27
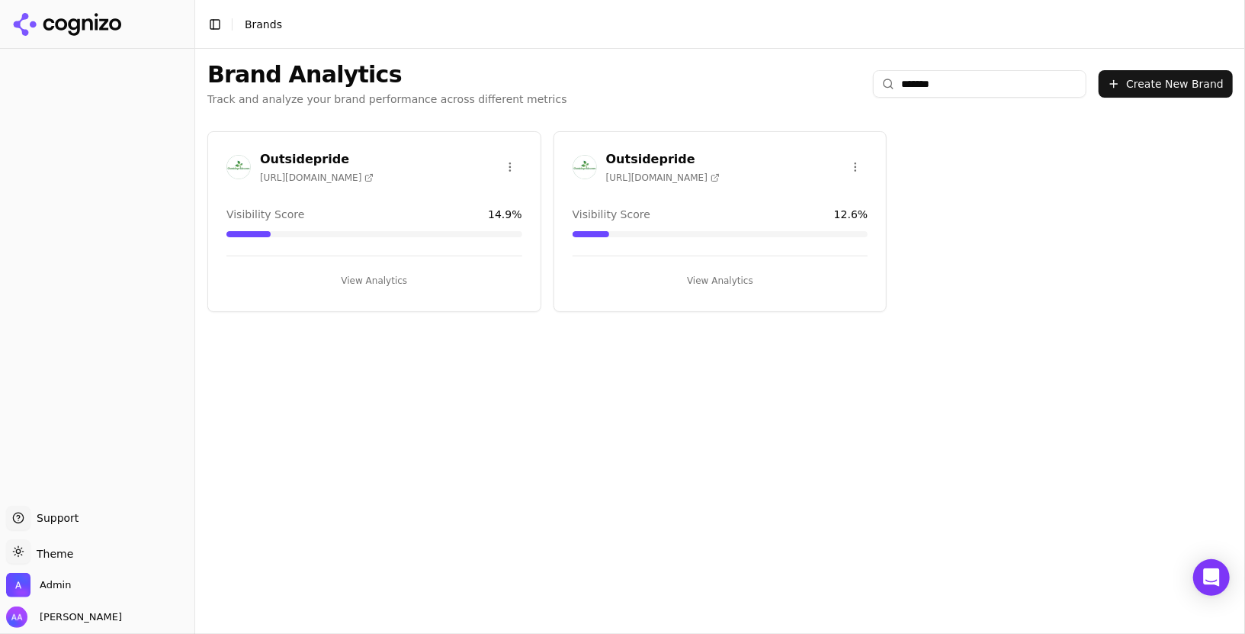
type input "*******"
click at [588, 175] on img at bounding box center [585, 167] width 24 height 24
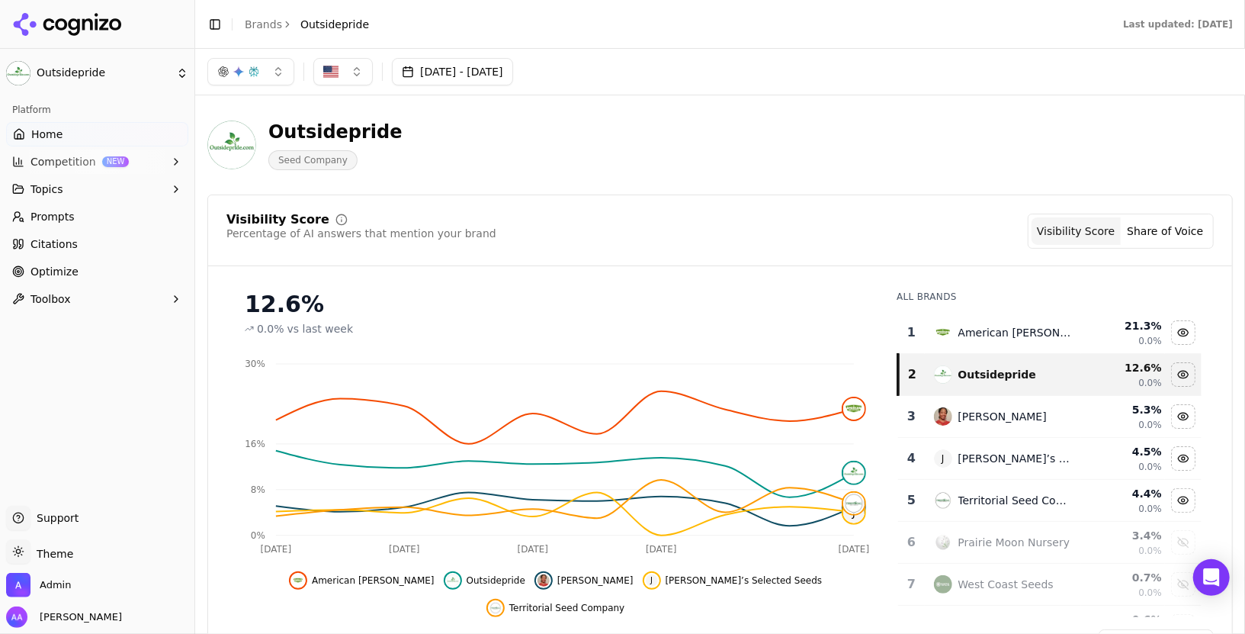
click at [266, 27] on link "Brands" at bounding box center [263, 24] width 37 height 12
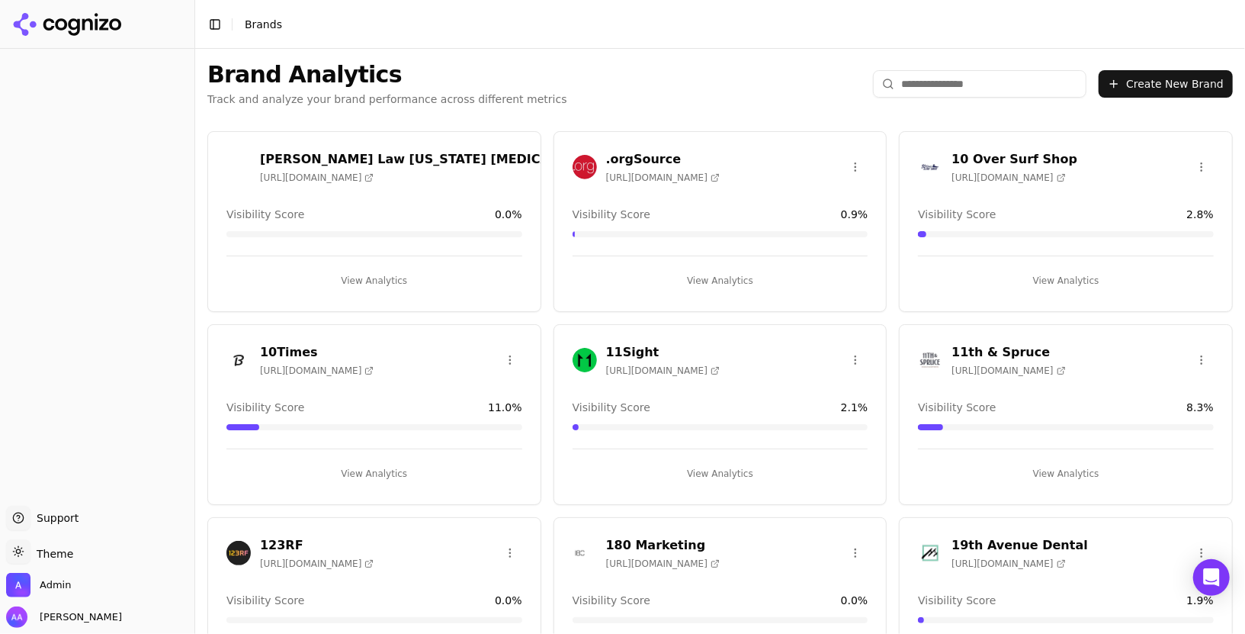
click at [944, 74] on input "search" at bounding box center [980, 83] width 214 height 27
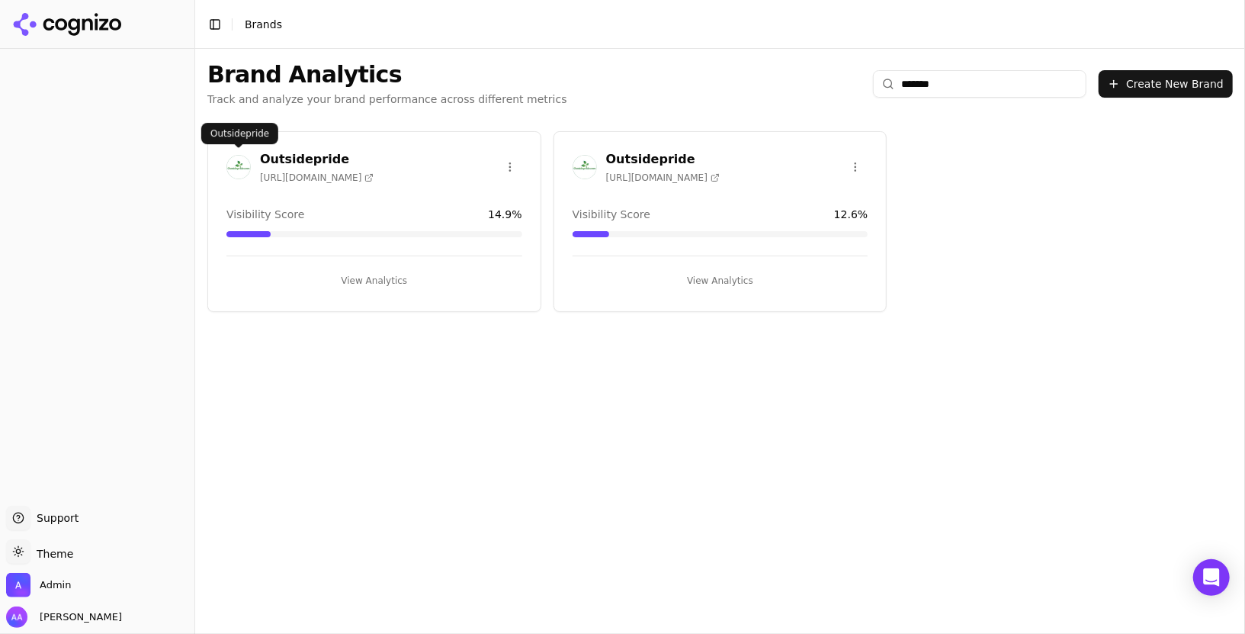
type input "*******"
click at [234, 165] on img at bounding box center [238, 167] width 24 height 24
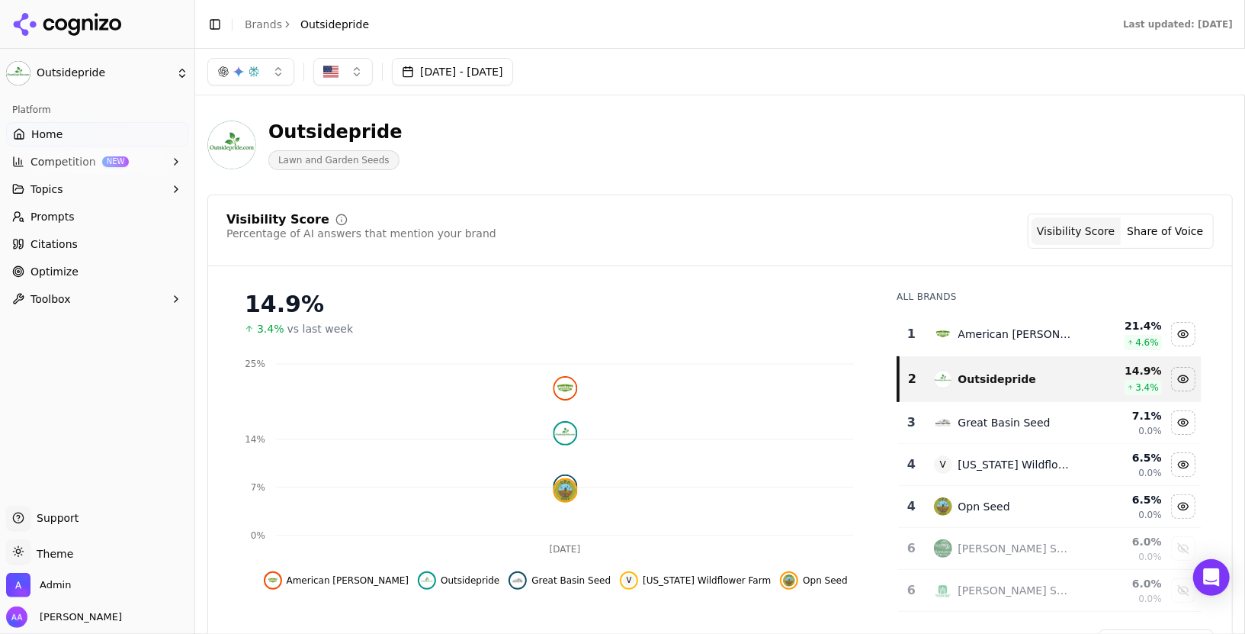
click at [198, 300] on button "Toggle Sidebar" at bounding box center [194, 317] width 12 height 634
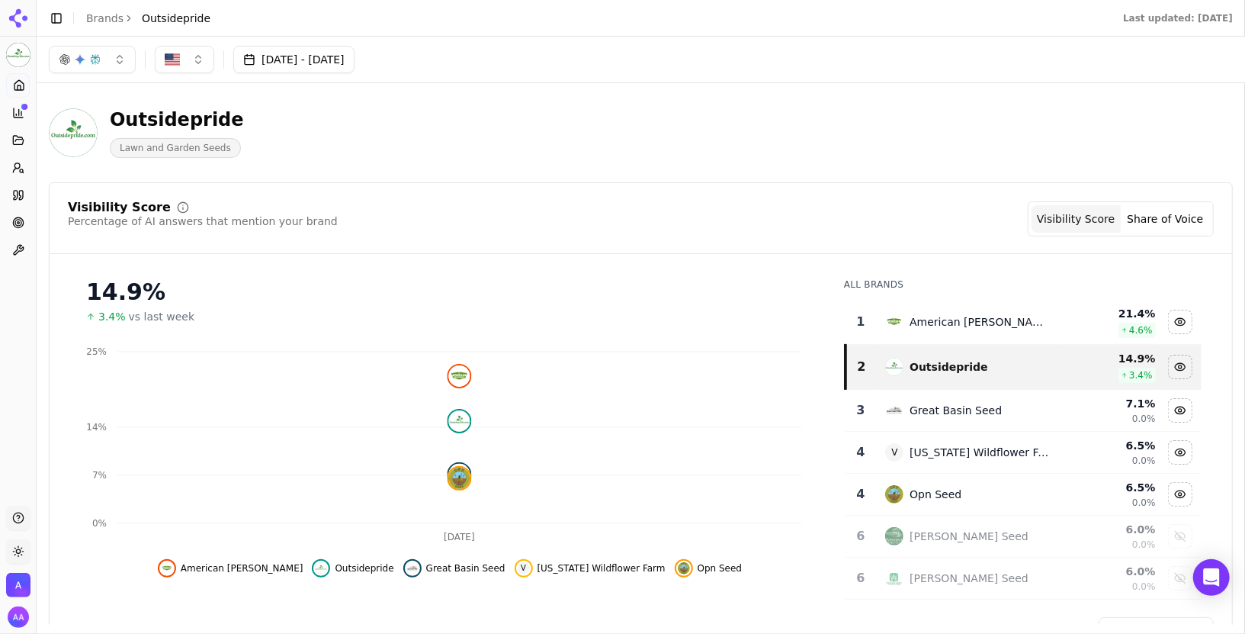
click at [465, 149] on div "Outsidepride Lawn and Garden Seeds" at bounding box center [390, 133] width 683 height 50
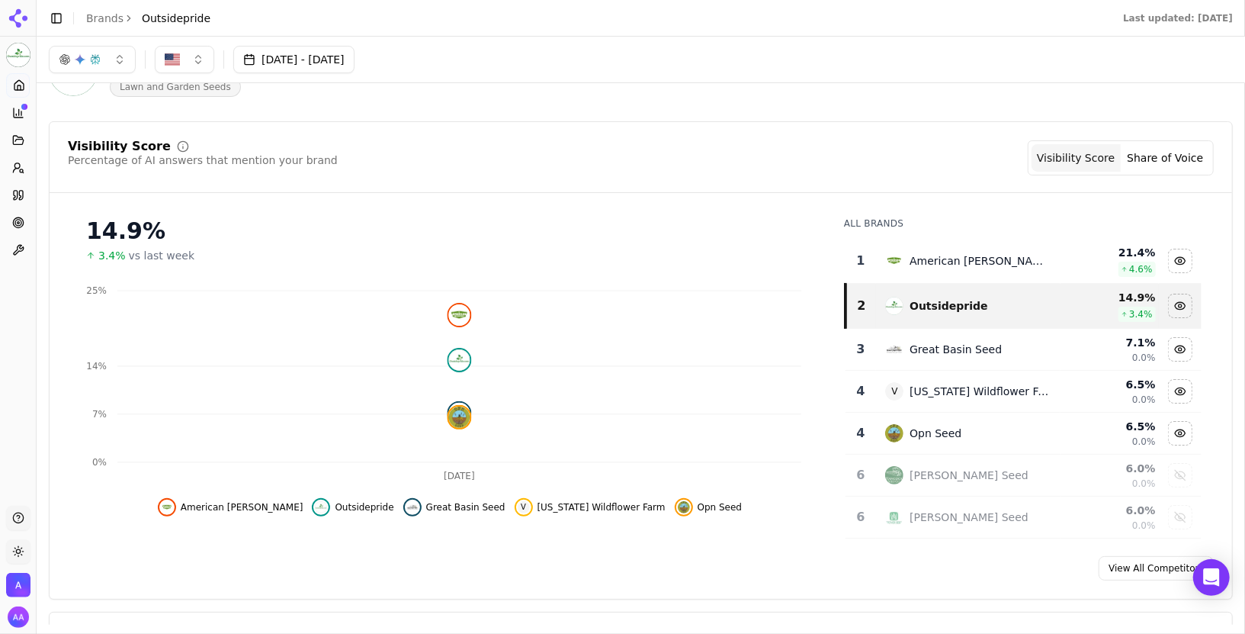
scroll to position [63, 0]
click at [109, 21] on link "Brands" at bounding box center [104, 18] width 37 height 12
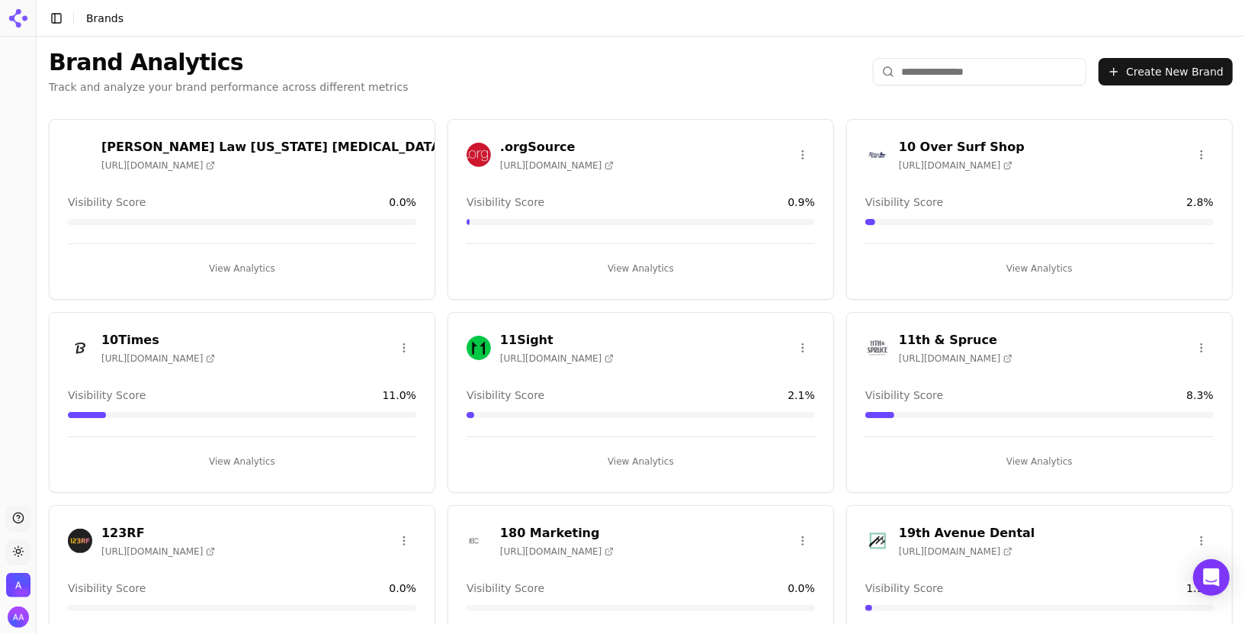
click at [949, 62] on input "search" at bounding box center [980, 71] width 214 height 27
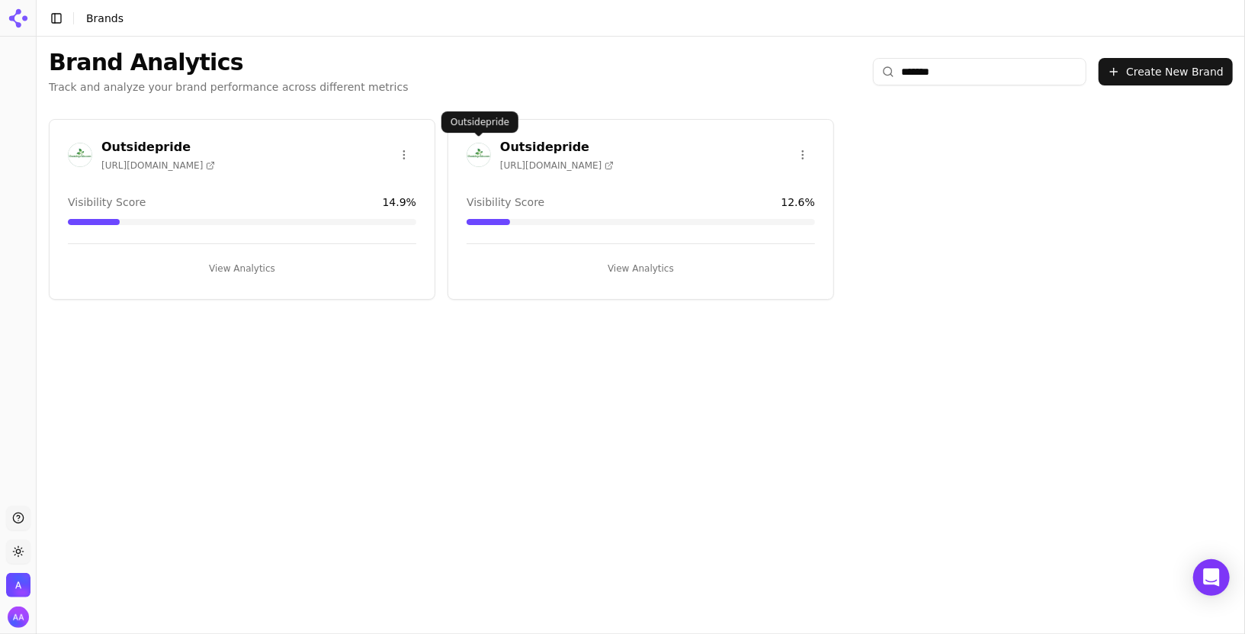
type input "*******"
click at [477, 156] on img at bounding box center [479, 155] width 24 height 24
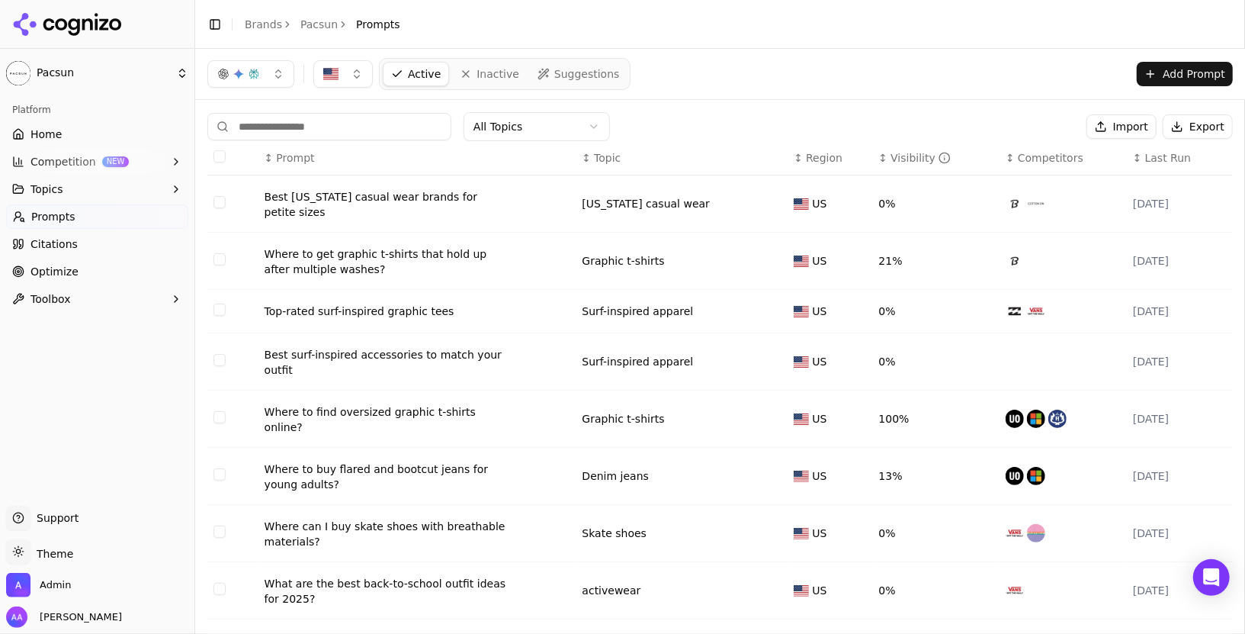
click at [311, 29] on link "Pacsun" at bounding box center [318, 24] width 37 height 15
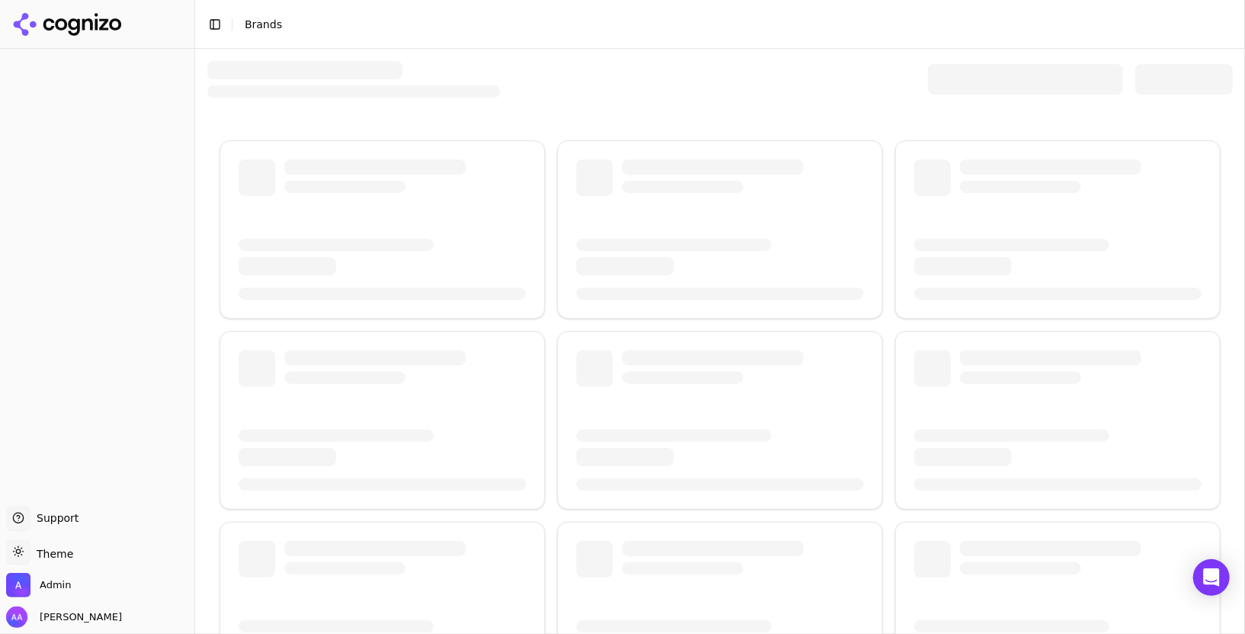
click at [971, 67] on div at bounding box center [1025, 79] width 195 height 31
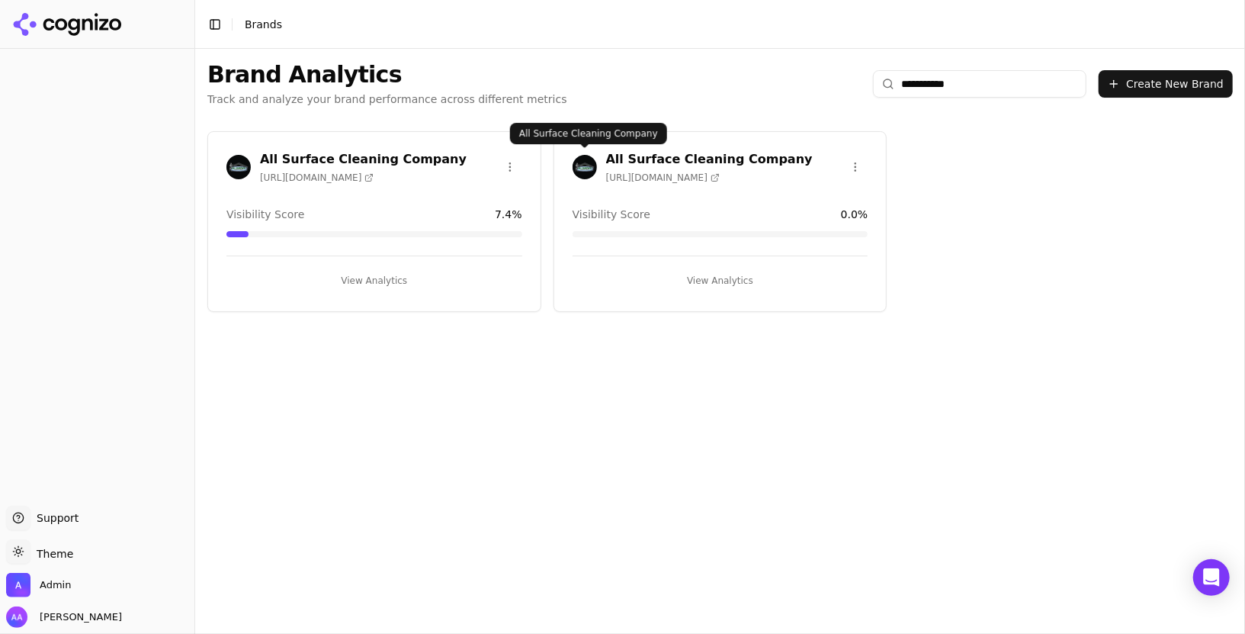
type input "**********"
click at [578, 158] on img at bounding box center [585, 167] width 24 height 24
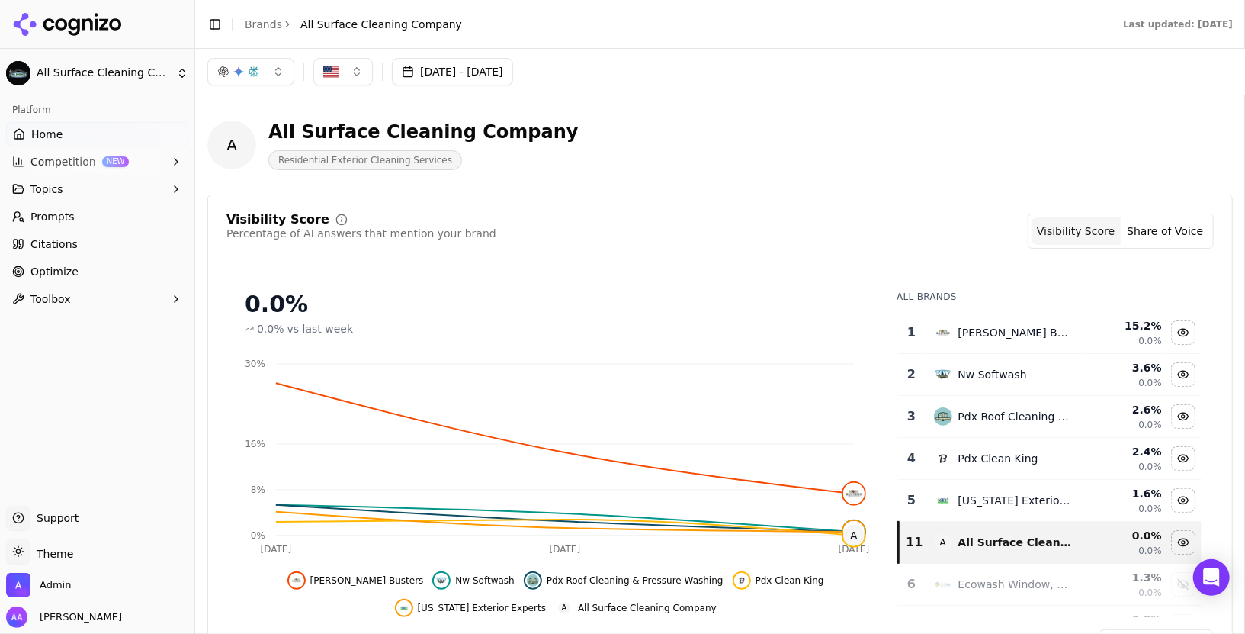
click at [78, 167] on button "Competition NEW" at bounding box center [97, 161] width 182 height 24
click at [68, 226] on link "Explore" at bounding box center [97, 234] width 145 height 21
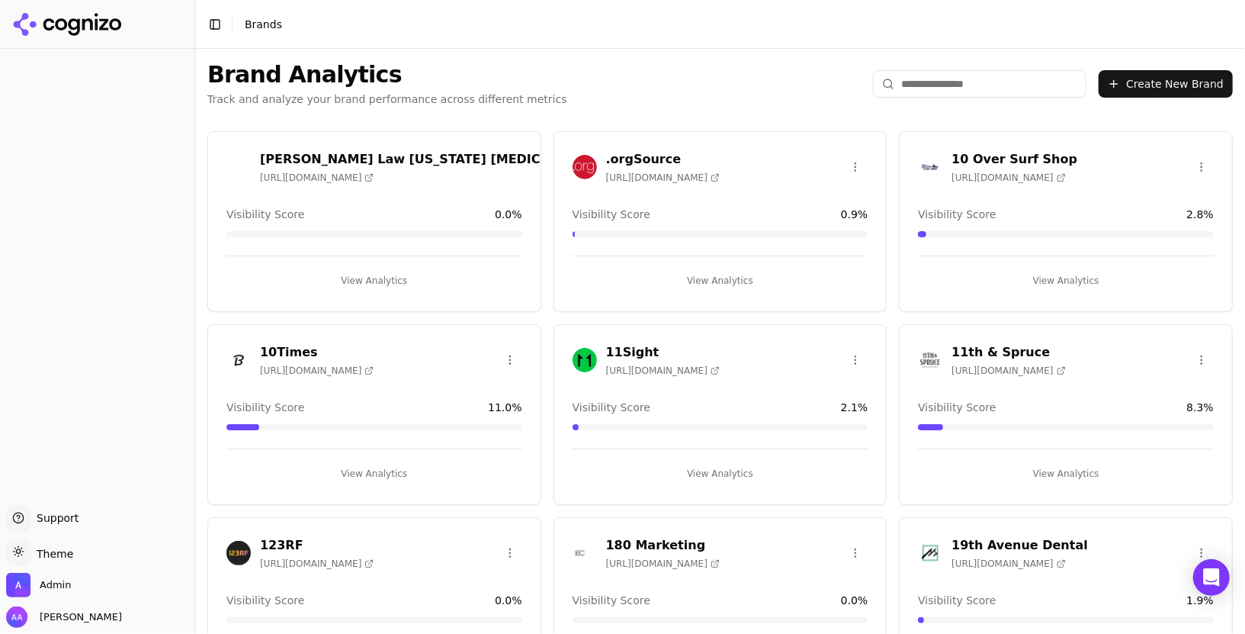
click at [930, 84] on input "search" at bounding box center [980, 83] width 214 height 27
click at [931, 88] on input "search" at bounding box center [980, 83] width 214 height 27
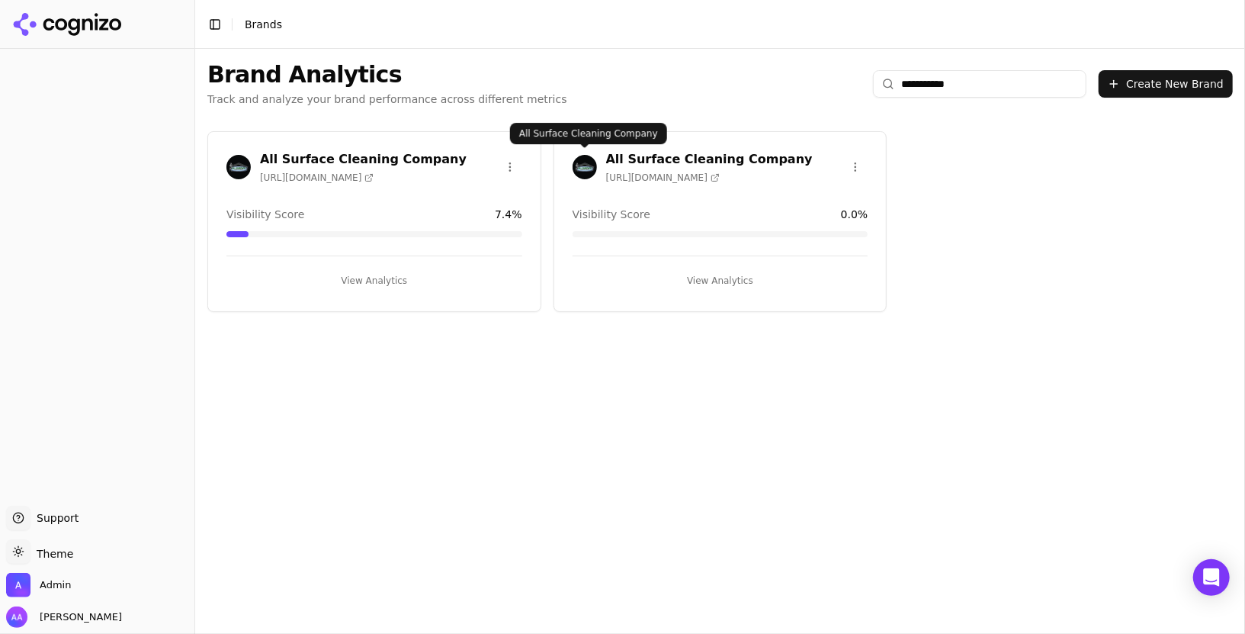
type input "**********"
click at [582, 169] on img at bounding box center [585, 167] width 24 height 24
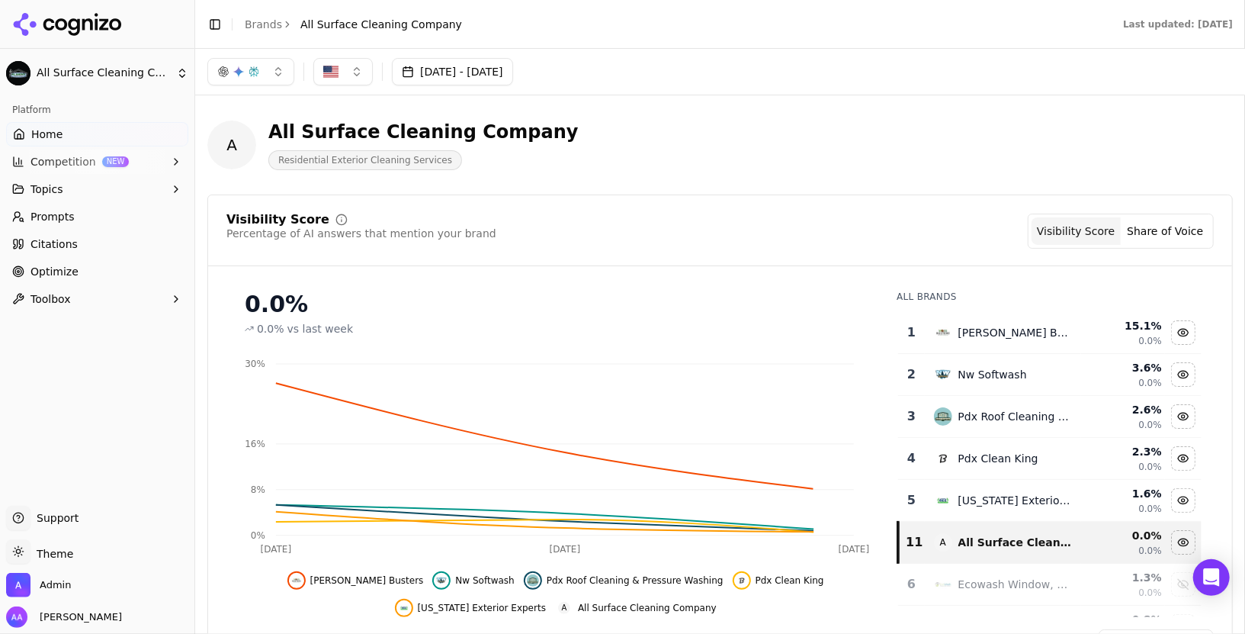
click at [126, 239] on link "Citations" at bounding box center [97, 244] width 182 height 24
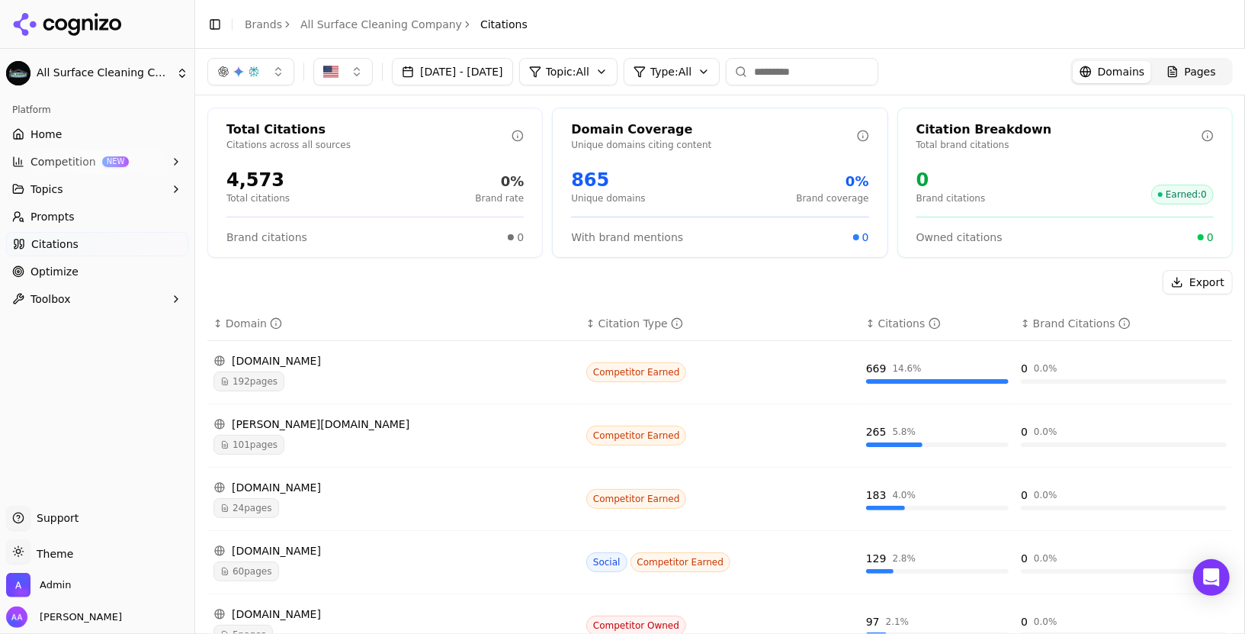
click at [304, 355] on div "yelp.com" at bounding box center [394, 360] width 361 height 15
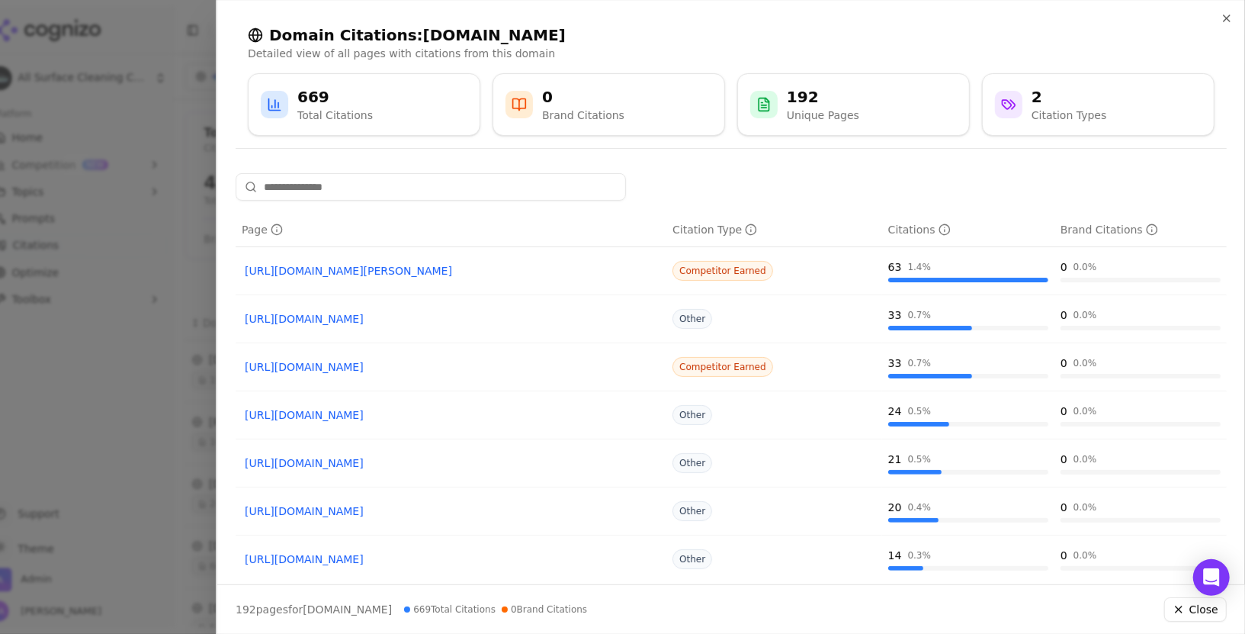
click at [393, 272] on link "https://yelp.com/biz/moss-busters-portland-5" at bounding box center [451, 270] width 413 height 15
click at [464, 320] on link "https://yelp.com/biz/wilderland-roof-and-window-cleaning-portland" at bounding box center [451, 318] width 413 height 15
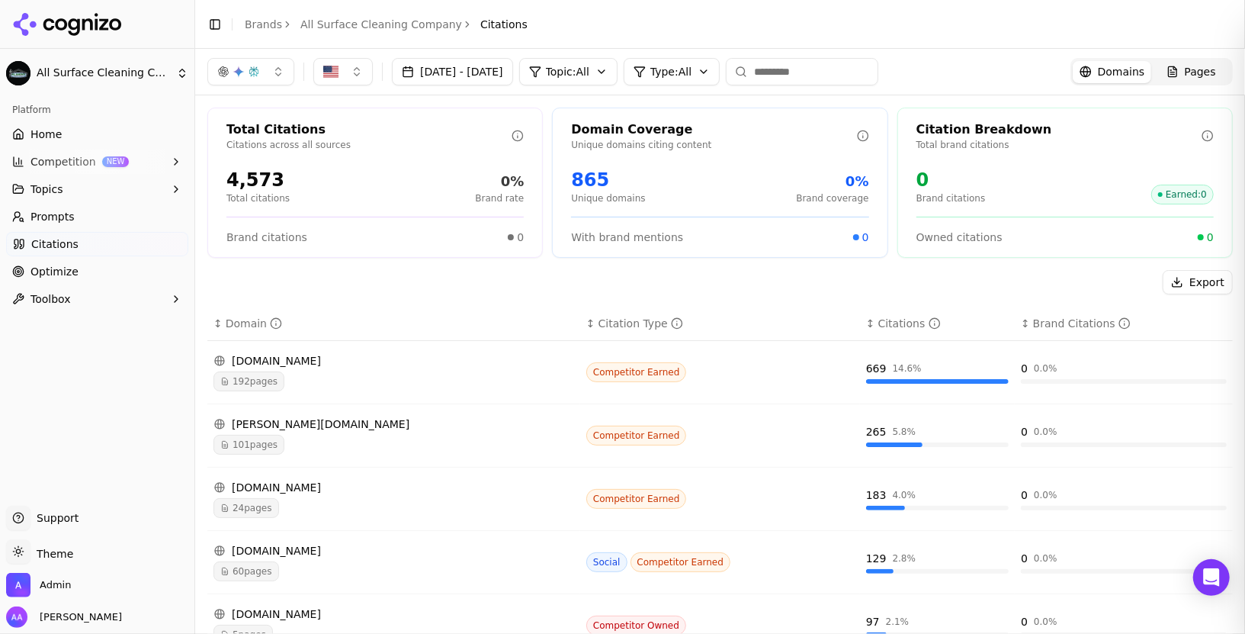
click at [214, 288] on div at bounding box center [622, 317] width 1245 height 634
click at [85, 139] on link "Home" at bounding box center [97, 134] width 182 height 24
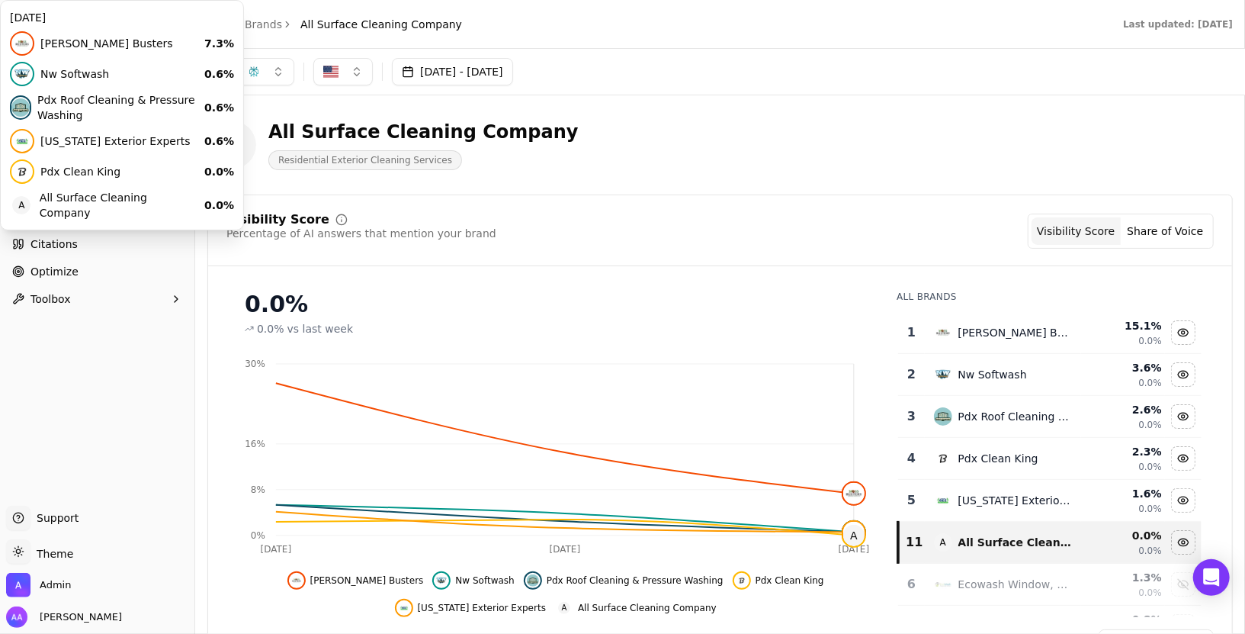
click at [845, 456] on icon "Aug 8 Aug 9 Aug 10 0% 8% 16% 30% A A" at bounding box center [555, 456] width 658 height 214
